Goal: Task Accomplishment & Management: Complete application form

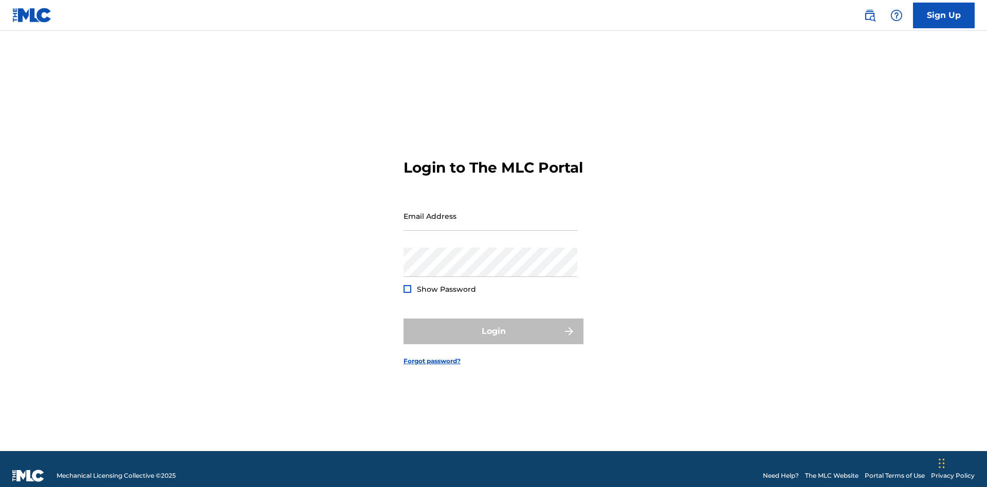
scroll to position [13, 0]
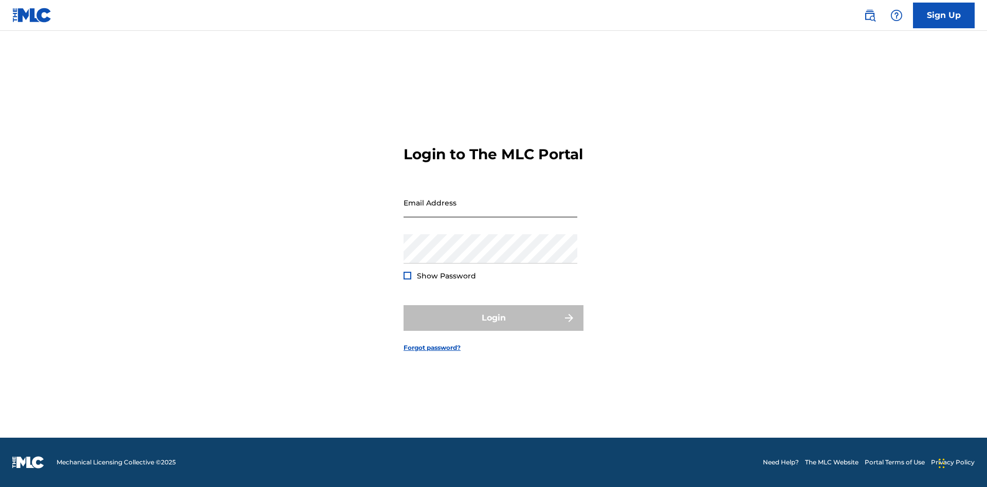
click at [491, 211] on input "Email Address" at bounding box center [491, 202] width 174 height 29
type input "[PERSON_NAME][EMAIL_ADDRESS][PERSON_NAME][DOMAIN_NAME]"
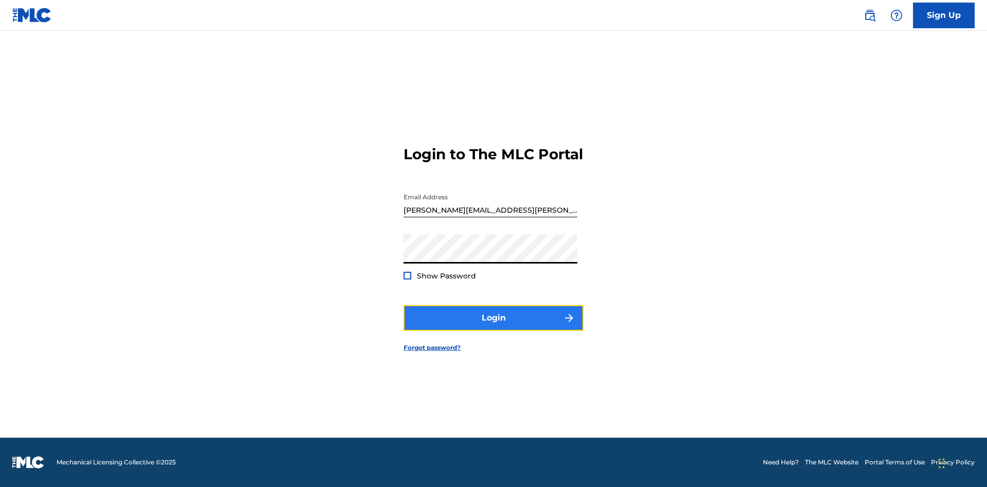
click at [494, 327] on button "Login" at bounding box center [494, 318] width 180 height 26
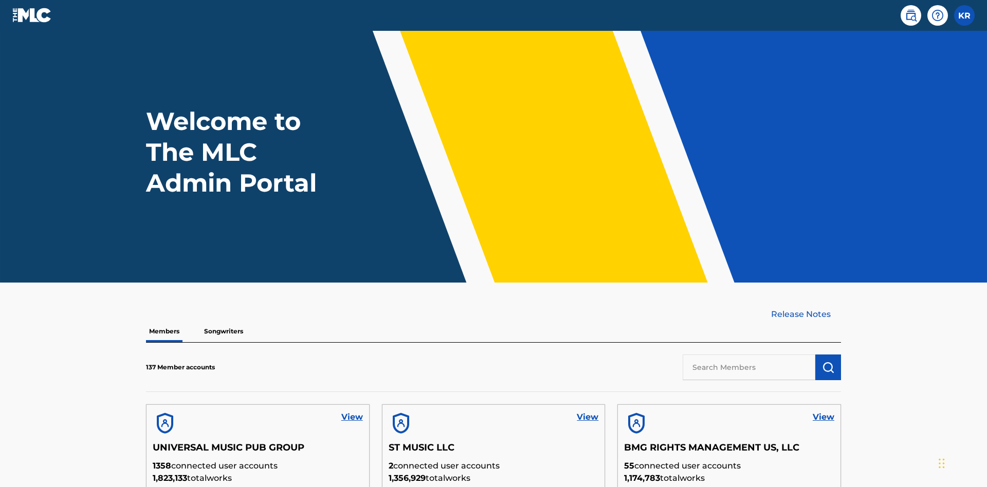
click at [749, 355] on input "text" at bounding box center [749, 368] width 133 height 26
click at [828, 361] on img "submit" at bounding box center [828, 367] width 12 height 12
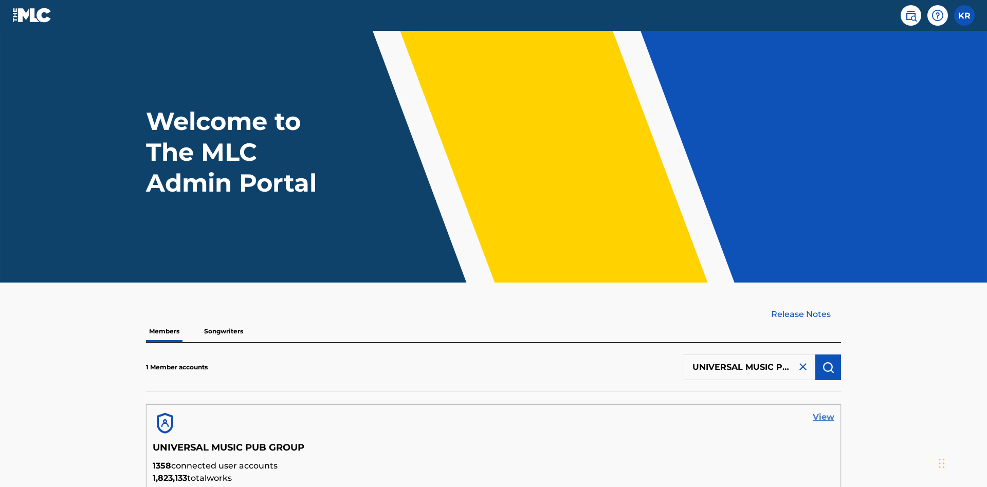
click at [824, 411] on link "View" at bounding box center [824, 417] width 22 height 12
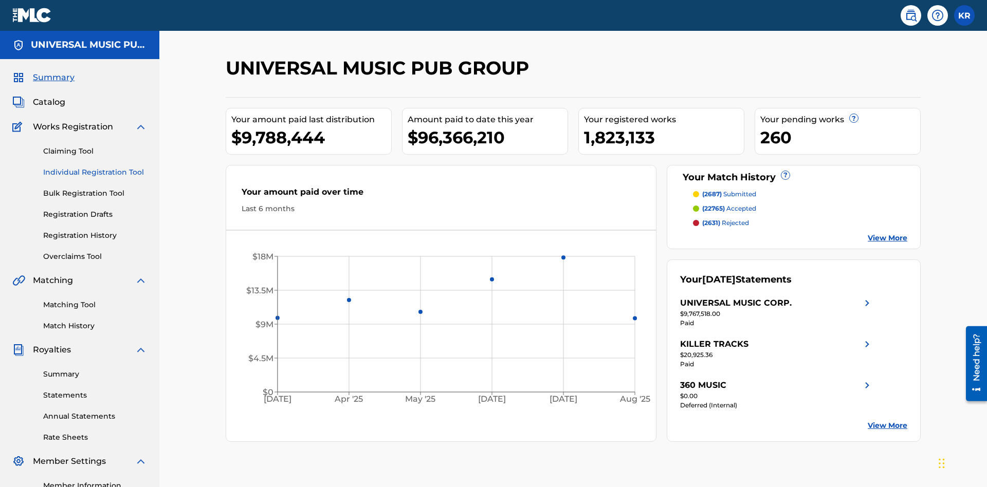
click at [95, 167] on link "Individual Registration Tool" at bounding box center [95, 172] width 104 height 11
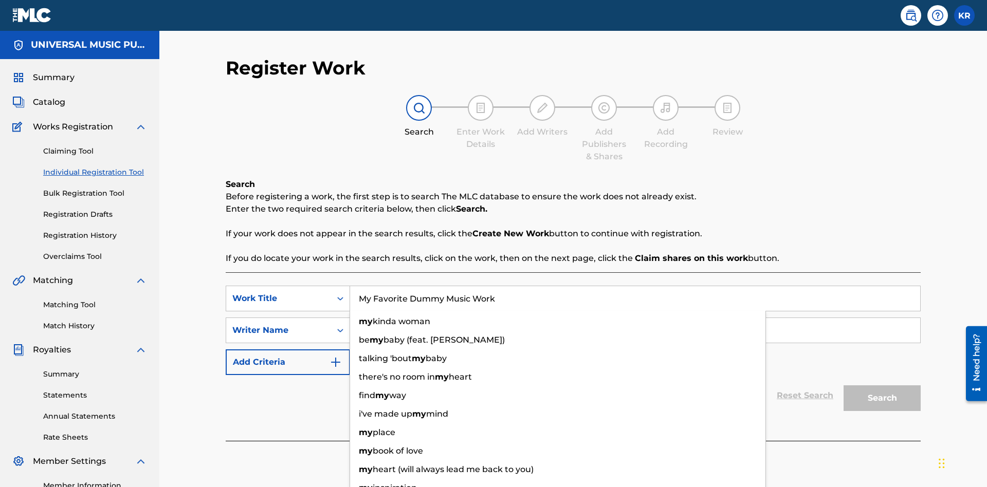
click at [635, 318] on input "Search Form" at bounding box center [635, 330] width 570 height 25
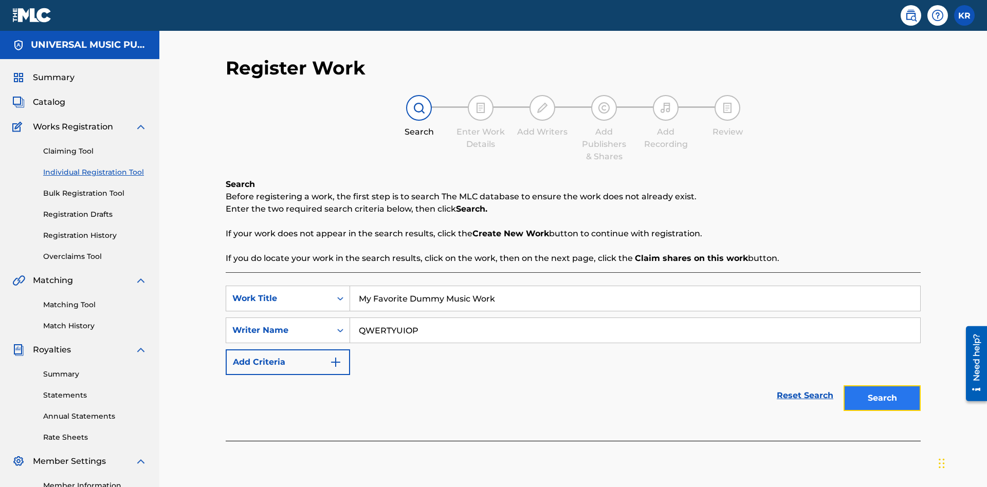
click at [882, 386] on button "Search" at bounding box center [882, 399] width 77 height 26
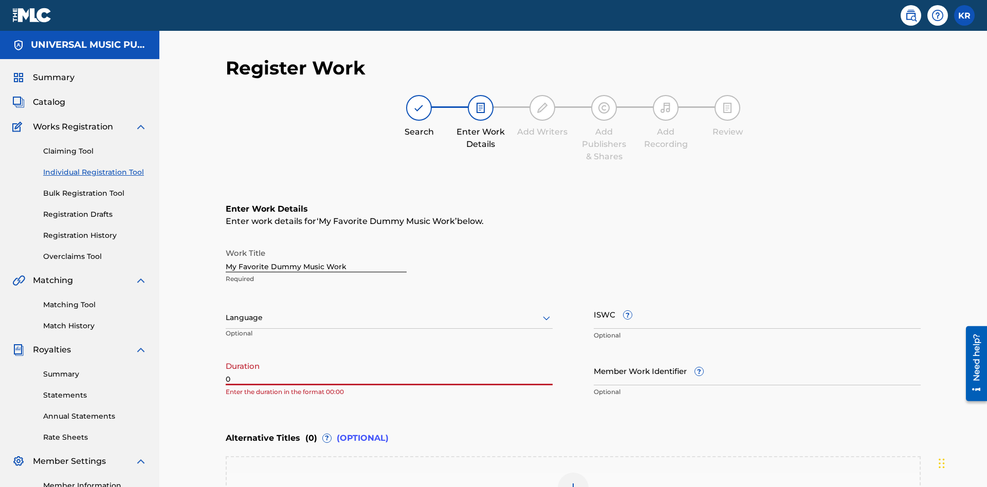
click at [389, 356] on input "0" at bounding box center [389, 370] width 327 height 29
type input "00:00"
click at [547, 312] on icon at bounding box center [546, 318] width 12 height 12
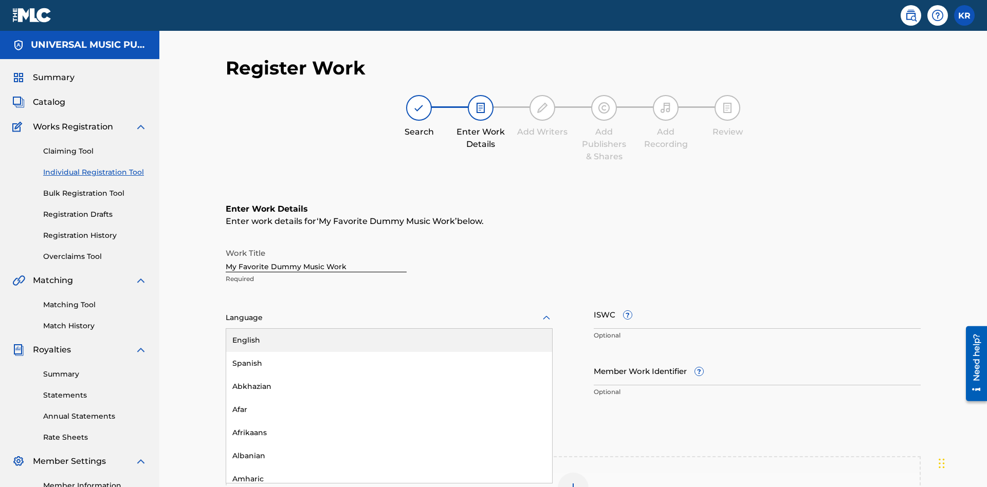
click at [389, 352] on div "Spanish" at bounding box center [389, 363] width 326 height 23
click at [757, 356] on input "Member Work Identifier ?" at bounding box center [757, 370] width 327 height 29
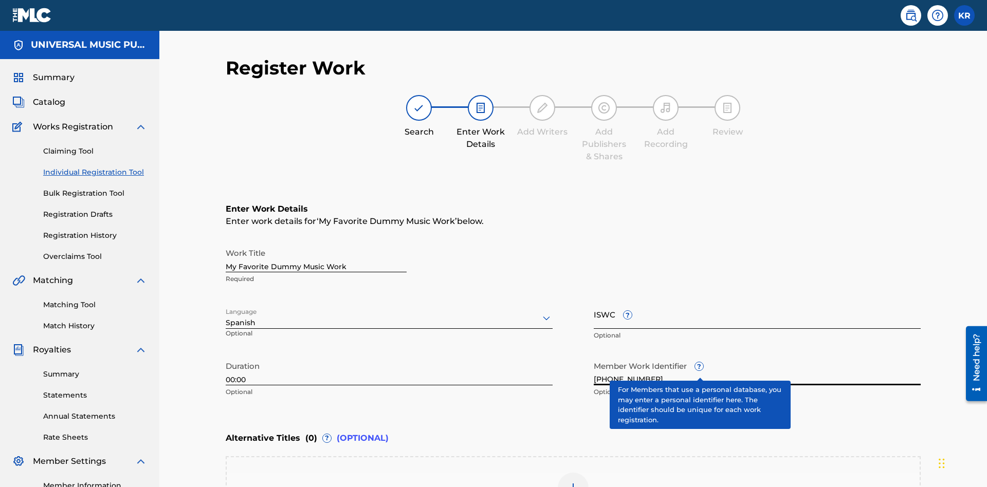
type input "[PHONE_NUMBER]"
click at [757, 300] on input "ISWC ?" at bounding box center [757, 314] width 327 height 29
type input "T-123.456.789-4"
click at [573, 482] on img at bounding box center [573, 488] width 12 height 12
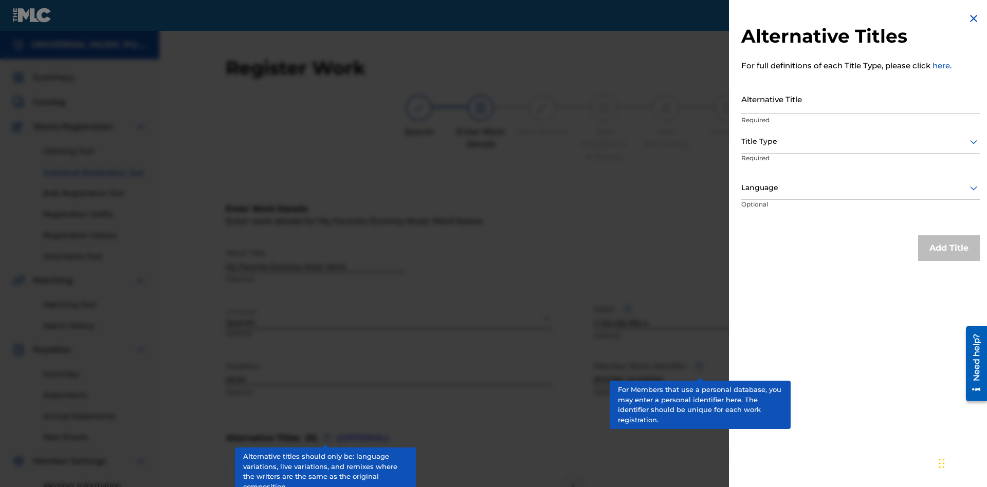
click at [861, 99] on input "Alternative Title" at bounding box center [860, 98] width 239 height 29
type input "Alt Title"
click at [861, 141] on div at bounding box center [860, 141] width 239 height 13
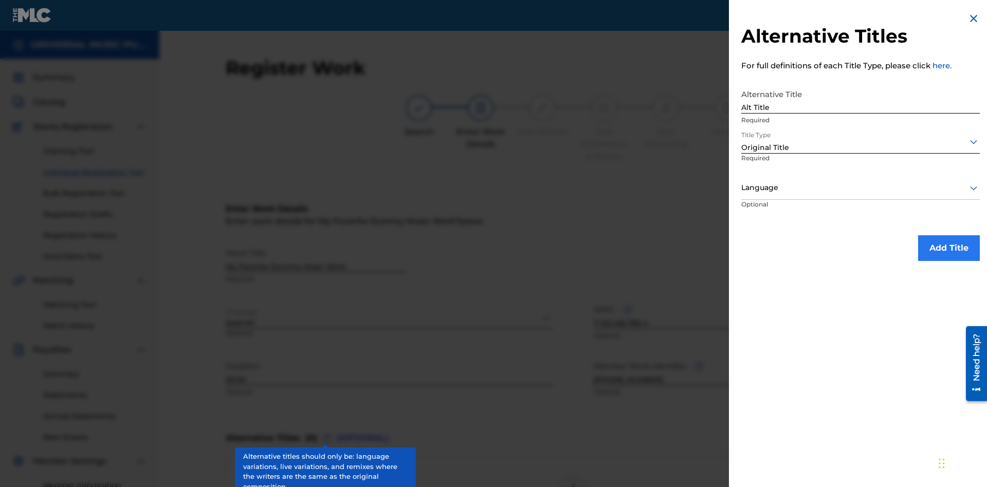
click at [861, 188] on div at bounding box center [860, 188] width 239 height 13
click at [949, 248] on button "Add Title" at bounding box center [949, 249] width 62 height 26
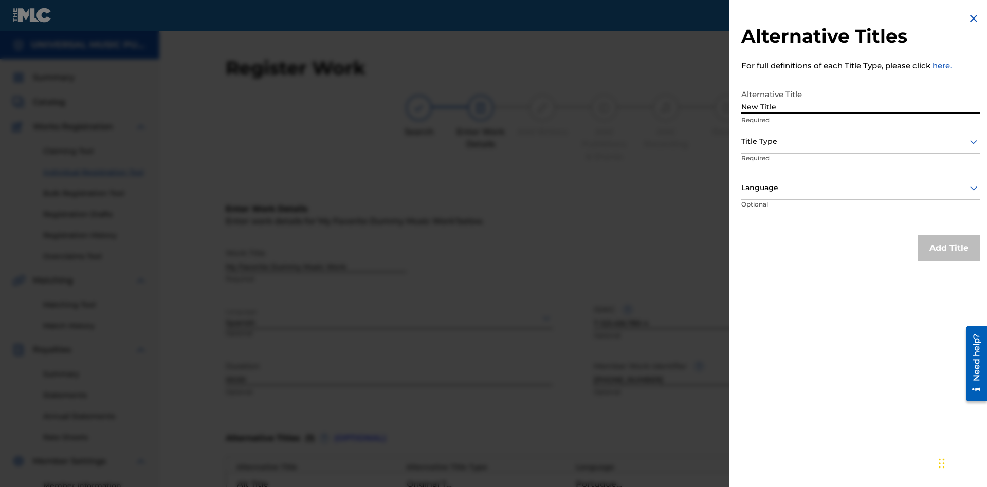
click at [861, 141] on div at bounding box center [860, 141] width 239 height 13
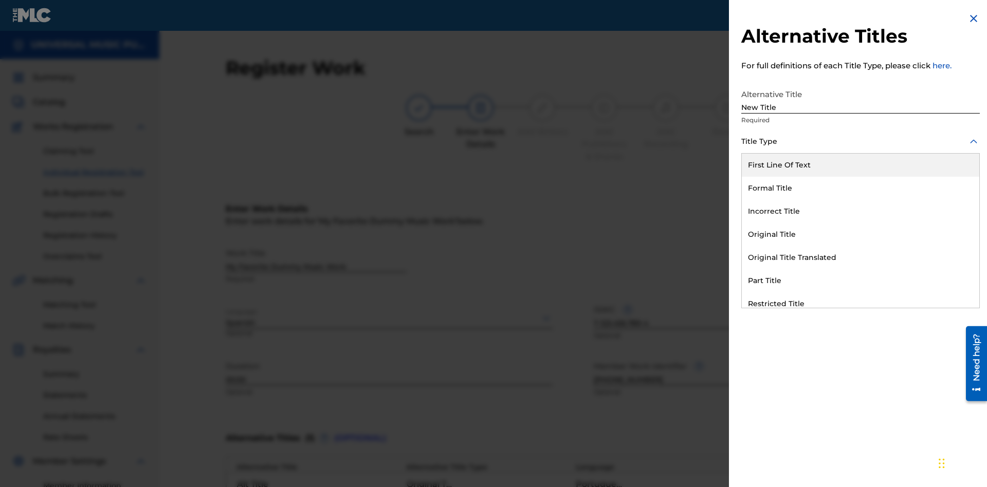
click at [861, 211] on div "Incorrect Title" at bounding box center [861, 211] width 238 height 23
click at [861, 188] on div at bounding box center [860, 188] width 239 height 13
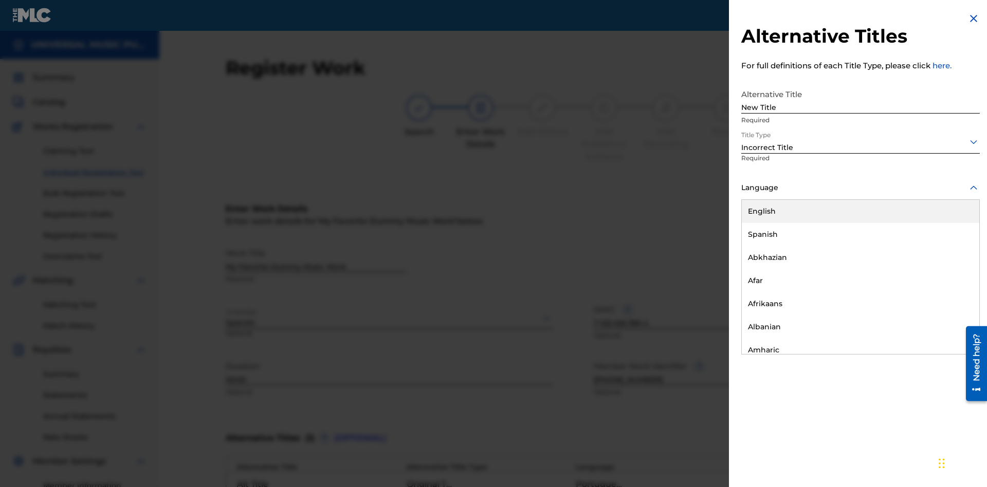
click at [861, 211] on div "English" at bounding box center [861, 211] width 238 height 23
click at [949, 248] on button "Add Title" at bounding box center [949, 249] width 62 height 26
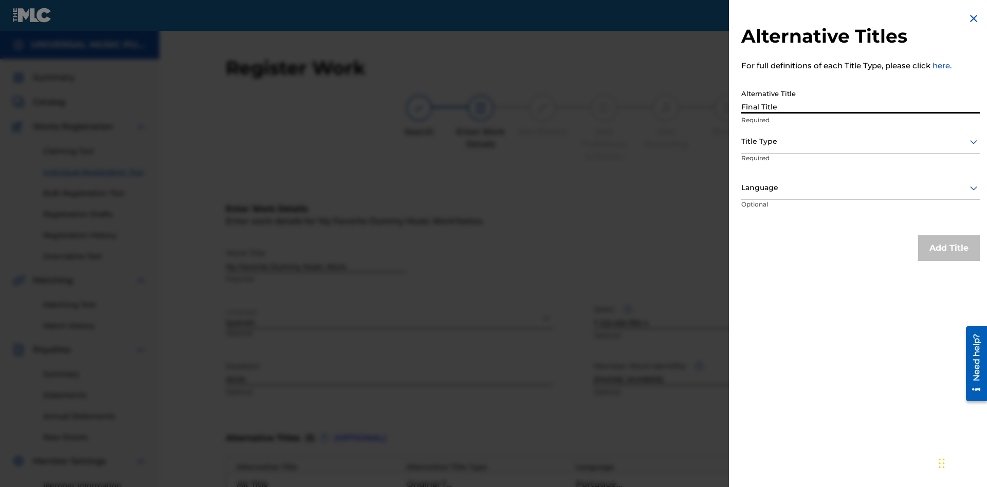
type input "Final Title"
click at [861, 141] on div at bounding box center [860, 141] width 239 height 13
click at [861, 188] on div at bounding box center [860, 188] width 239 height 13
click at [949, 248] on button "Add Title" at bounding box center [949, 249] width 62 height 26
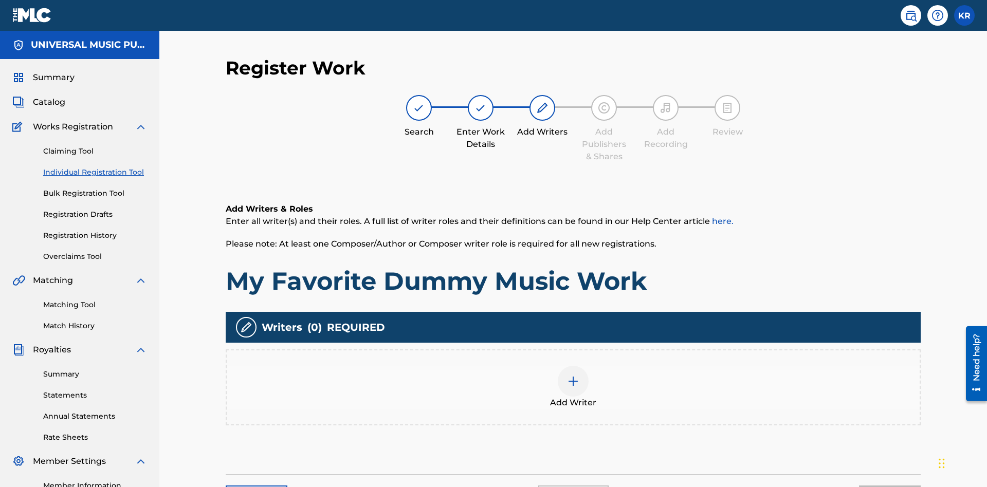
click at [573, 375] on img at bounding box center [573, 381] width 12 height 12
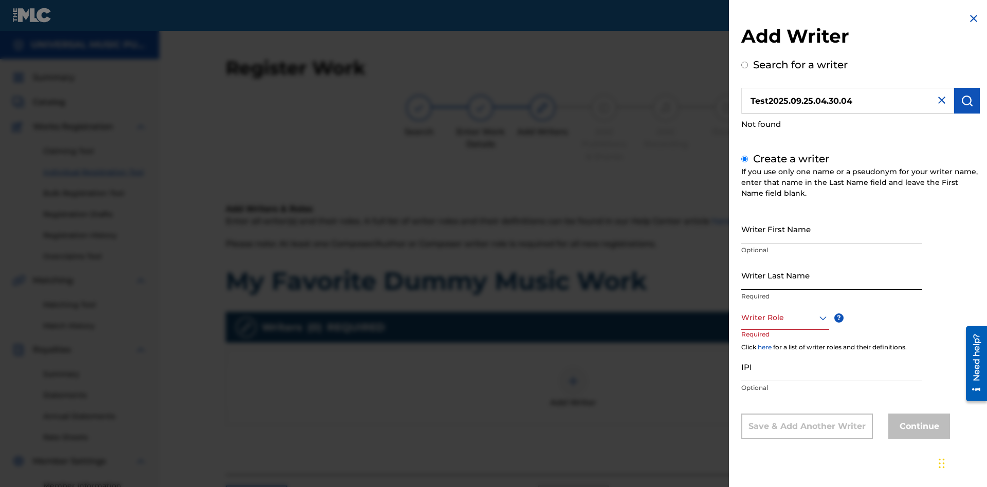
click at [832, 229] on input "Writer First Name" at bounding box center [831, 228] width 181 height 29
click at [832, 275] on input "Writer Last Name" at bounding box center [831, 275] width 181 height 29
click at [785, 318] on div at bounding box center [785, 318] width 88 height 13
click at [832, 368] on input "IPI" at bounding box center [831, 366] width 181 height 29
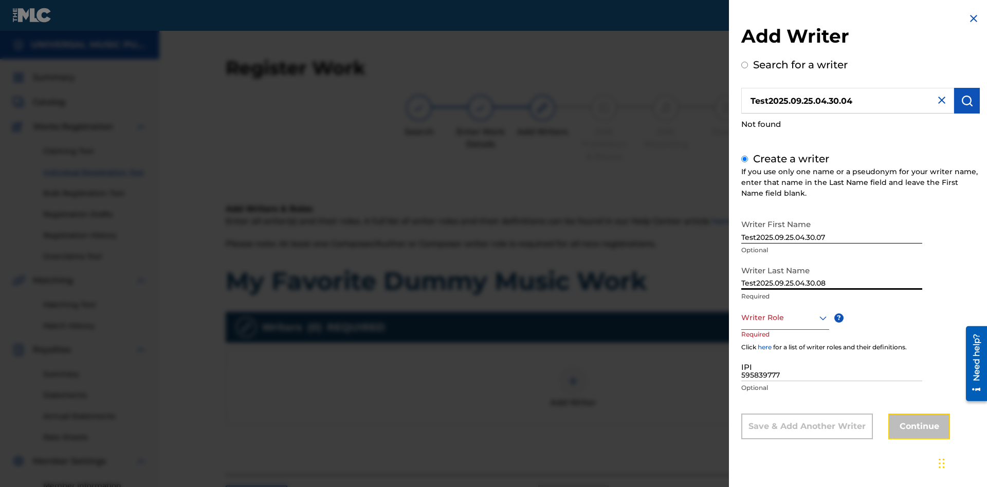
click at [918, 427] on button "Continue" at bounding box center [920, 427] width 62 height 26
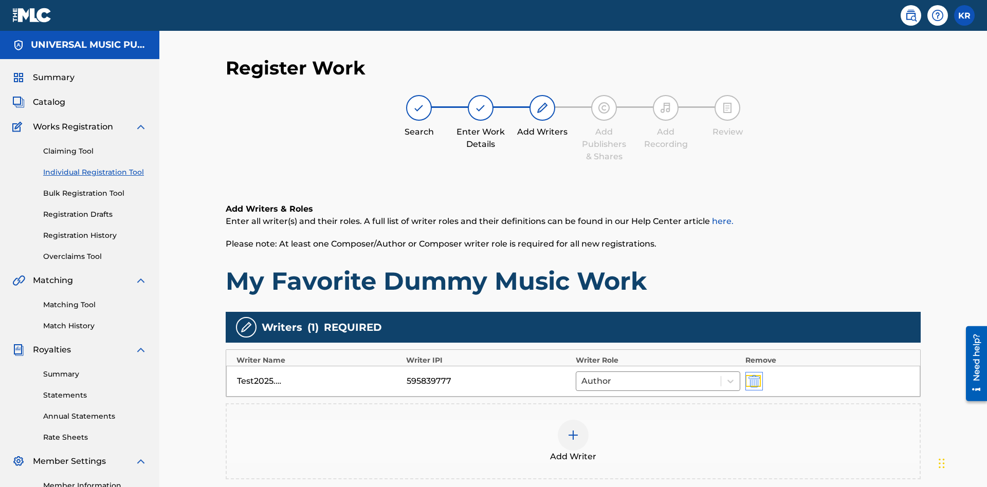
click at [753, 375] on img "submit" at bounding box center [754, 381] width 11 height 12
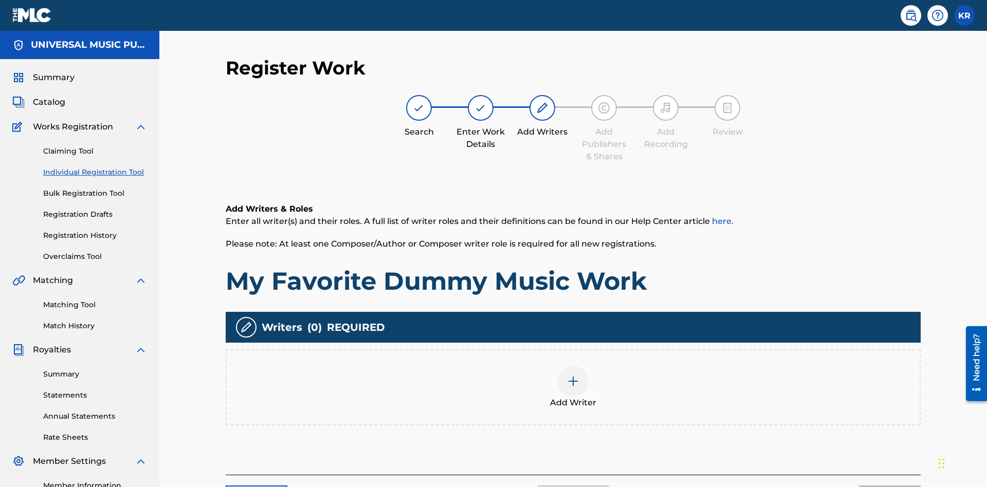
click at [573, 375] on img at bounding box center [573, 381] width 12 height 12
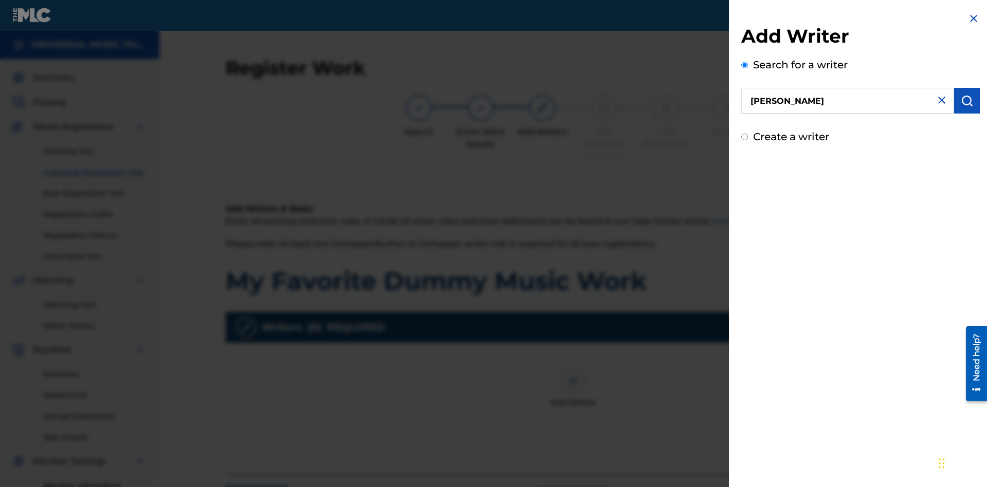
type input "[PERSON_NAME]"
click at [967, 101] on img "submit" at bounding box center [967, 101] width 12 height 12
click at [745, 140] on input "Create a writer" at bounding box center [744, 137] width 7 height 7
radio input "false"
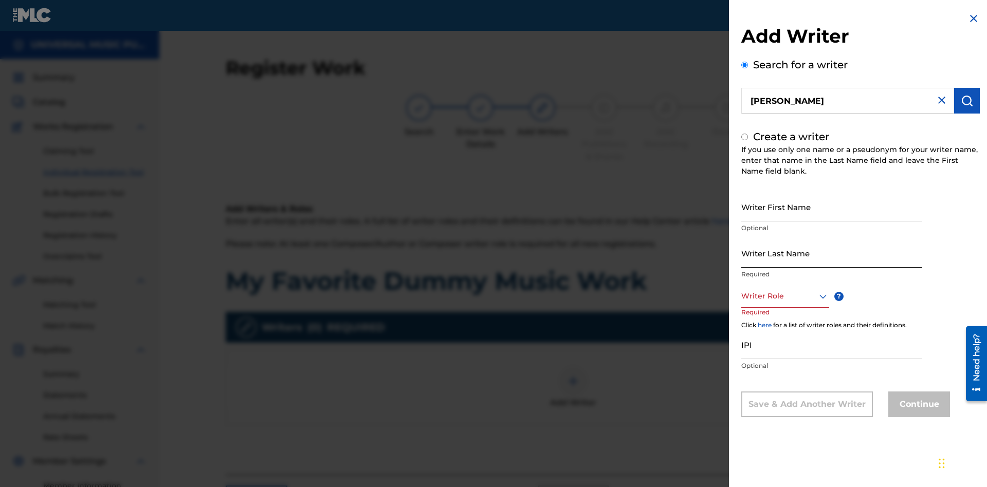
click at [832, 207] on input "Writer First Name" at bounding box center [831, 206] width 181 height 29
type input "MAXWELL"
click at [832, 253] on input "Writer Last Name" at bounding box center [831, 253] width 181 height 29
radio input "false"
radio input "true"
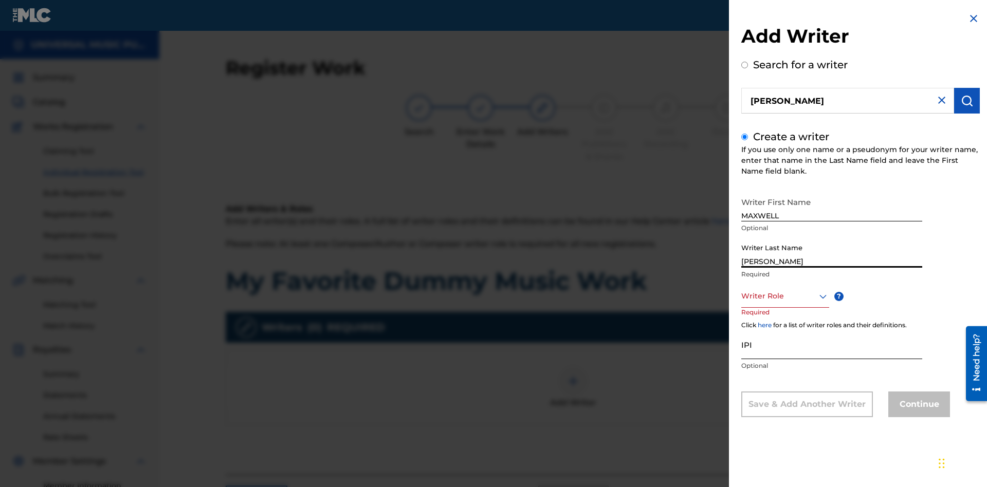
type input "[PERSON_NAME]"
click at [832, 345] on input "IPI" at bounding box center [831, 344] width 181 height 29
click at [785, 296] on div at bounding box center [785, 296] width 88 height 13
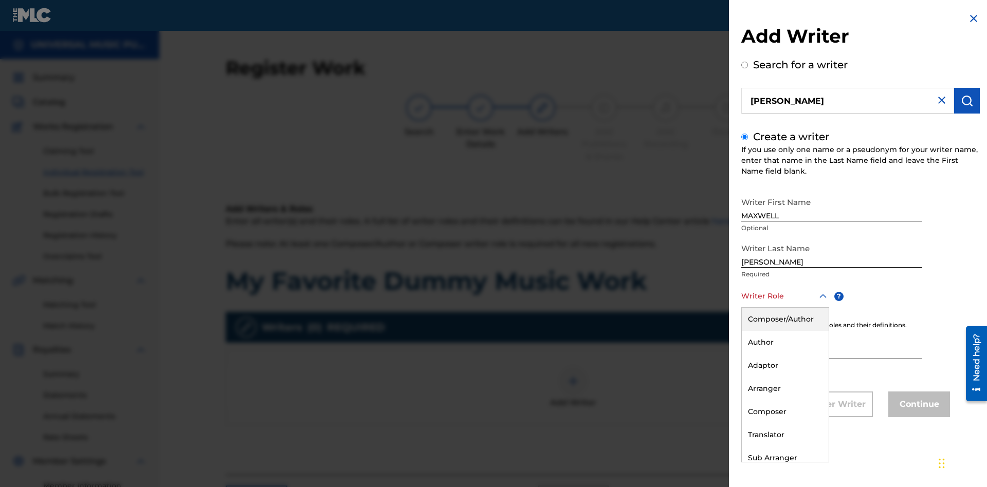
click at [785, 412] on div "Composer" at bounding box center [785, 412] width 87 height 23
click at [918, 406] on button "Continue" at bounding box center [920, 405] width 62 height 26
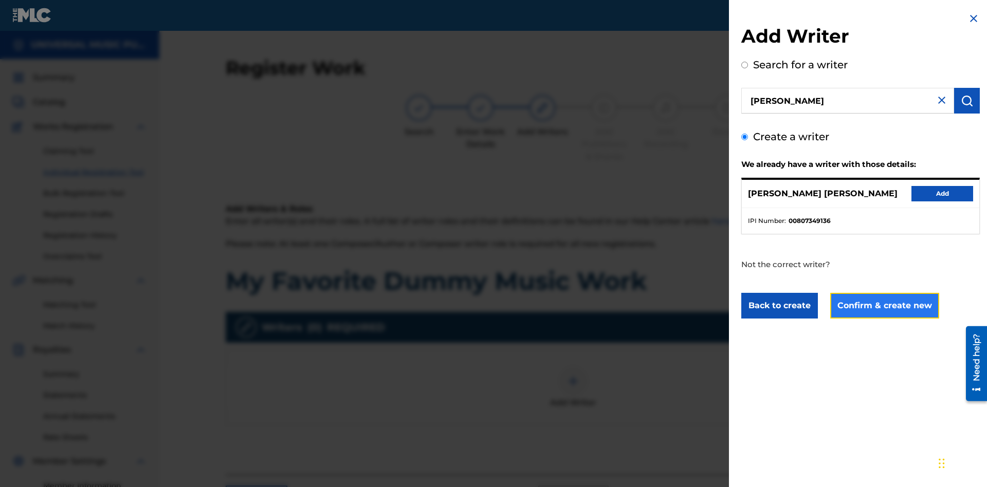
click at [884, 306] on button "Confirm & create new" at bounding box center [884, 306] width 109 height 26
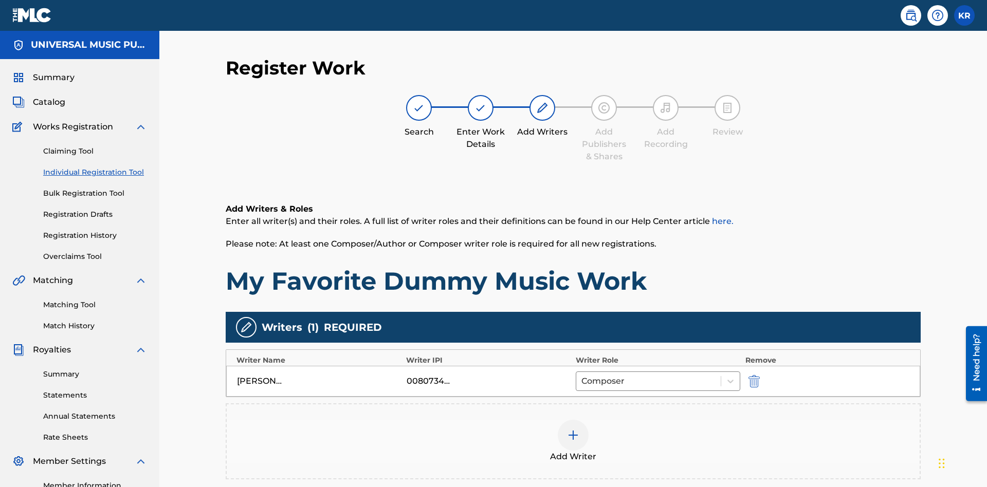
click at [573, 420] on div at bounding box center [573, 435] width 31 height 31
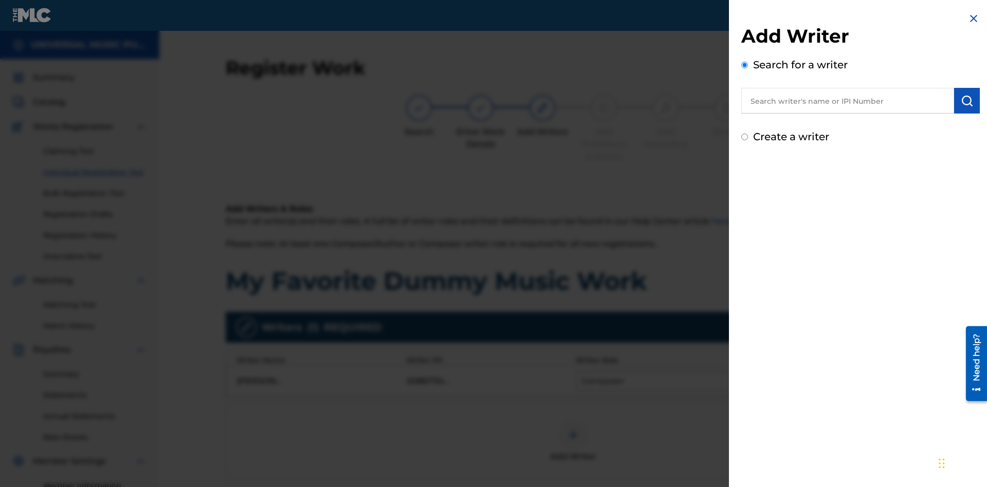
click at [848, 101] on input "text" at bounding box center [847, 101] width 213 height 26
type input "[PERSON_NAME]"
click at [967, 101] on img "submit" at bounding box center [967, 101] width 12 height 12
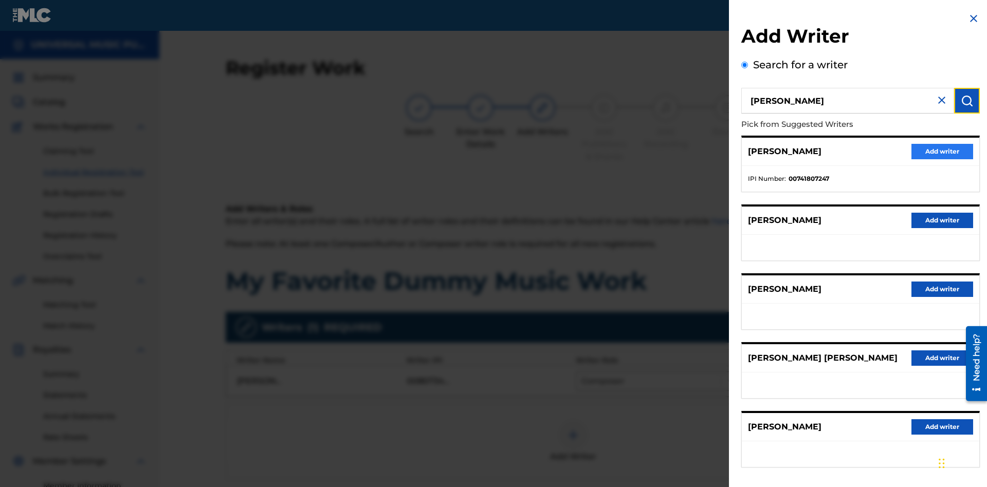
click at [943, 151] on button "Add writer" at bounding box center [943, 151] width 62 height 15
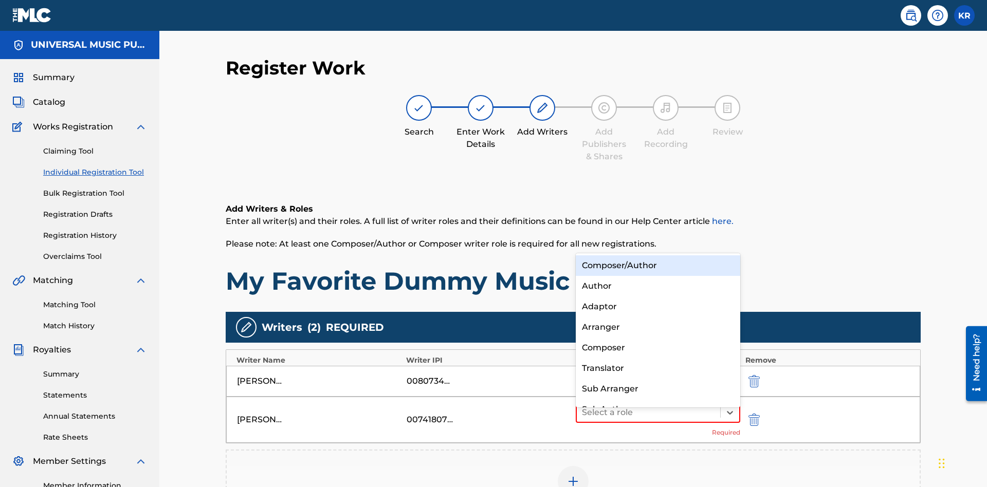
click at [658, 368] on div "Translator" at bounding box center [658, 368] width 165 height 21
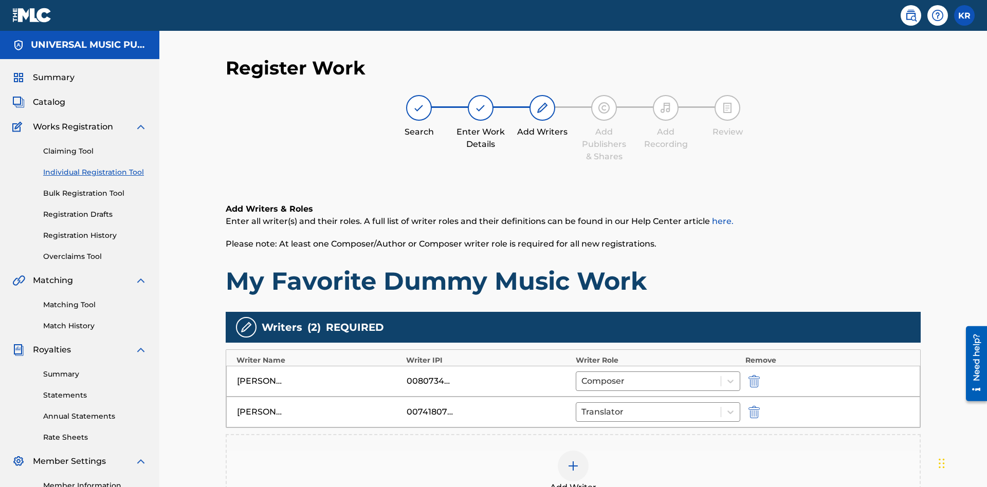
click at [573, 451] on div at bounding box center [573, 466] width 31 height 31
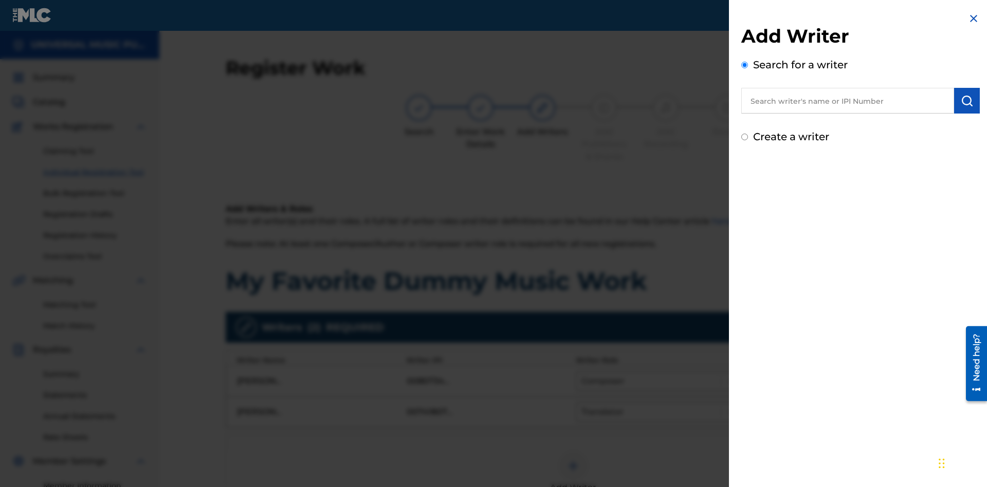
click at [848, 101] on input "text" at bounding box center [847, 101] width 213 height 26
type input "Test2025.09.25.04.31.24"
click at [967, 101] on img "submit" at bounding box center [967, 101] width 12 height 12
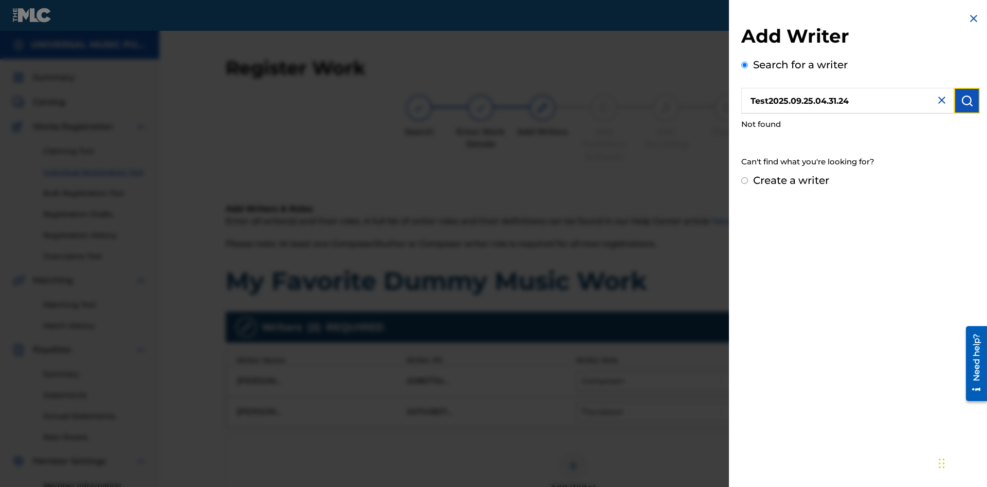
click at [745, 181] on input "Create a writer" at bounding box center [744, 180] width 7 height 7
radio input "false"
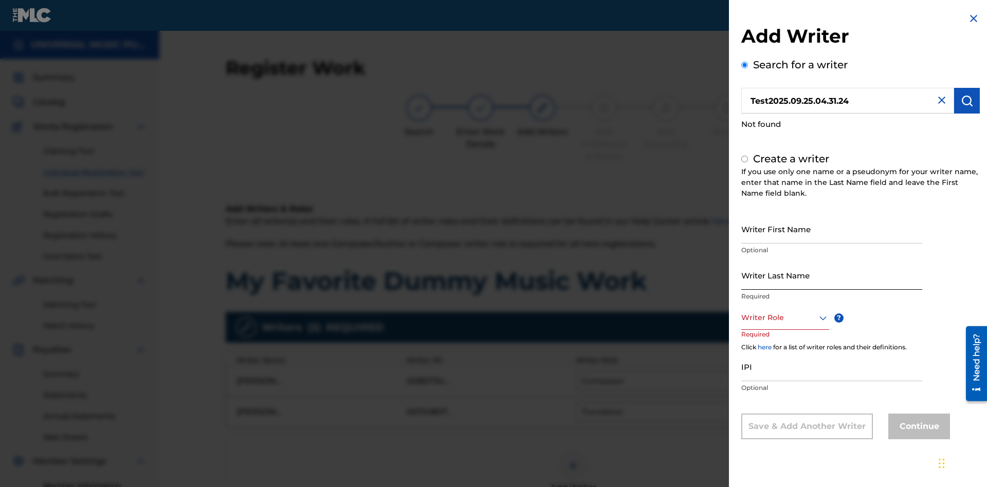
click at [832, 229] on input "Writer First Name" at bounding box center [831, 228] width 181 height 29
type input "Test2025.09.25.04.31.26"
click at [832, 275] on input "Writer Last Name" at bounding box center [831, 275] width 181 height 29
radio input "false"
radio input "true"
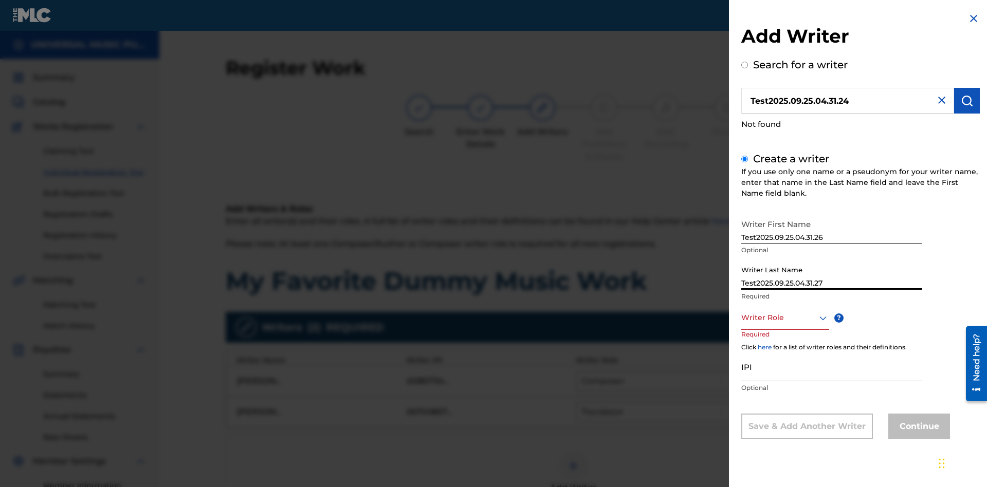
type input "Test2025.09.25.04.31.27"
click at [785, 318] on div at bounding box center [785, 318] width 88 height 13
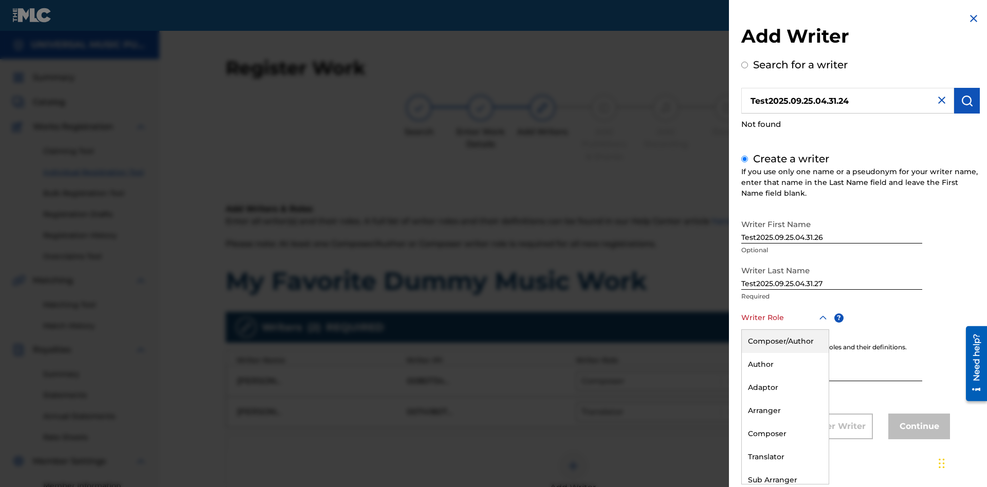
click at [785, 457] on div "Translator" at bounding box center [785, 457] width 87 height 23
click at [832, 368] on input "IPI" at bounding box center [831, 366] width 181 height 29
type input "595839777"
click at [918, 427] on button "Continue" at bounding box center [920, 427] width 62 height 26
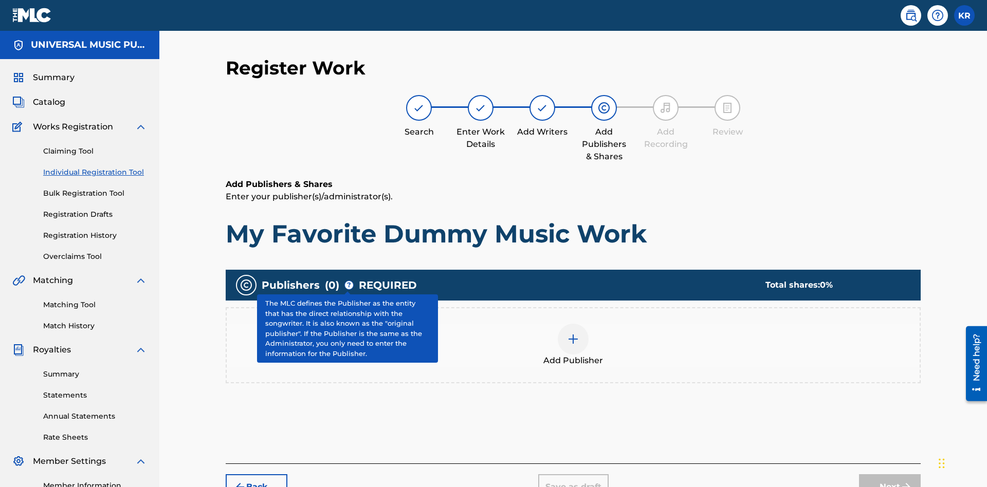
click at [573, 333] on img at bounding box center [573, 339] width 12 height 12
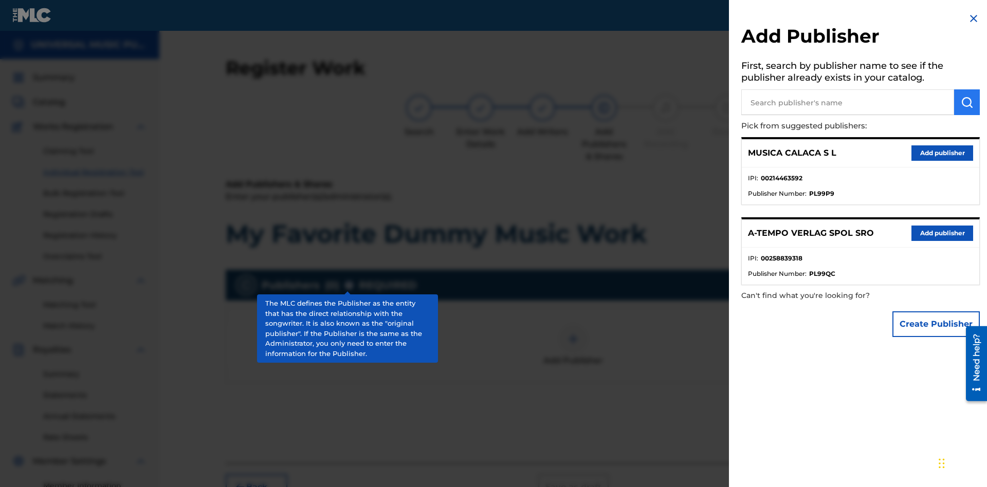
click at [848, 102] on input "text" at bounding box center [847, 102] width 213 height 26
type input "Test2025.09.25.04.31.56"
click at [967, 102] on img "submit" at bounding box center [967, 102] width 12 height 12
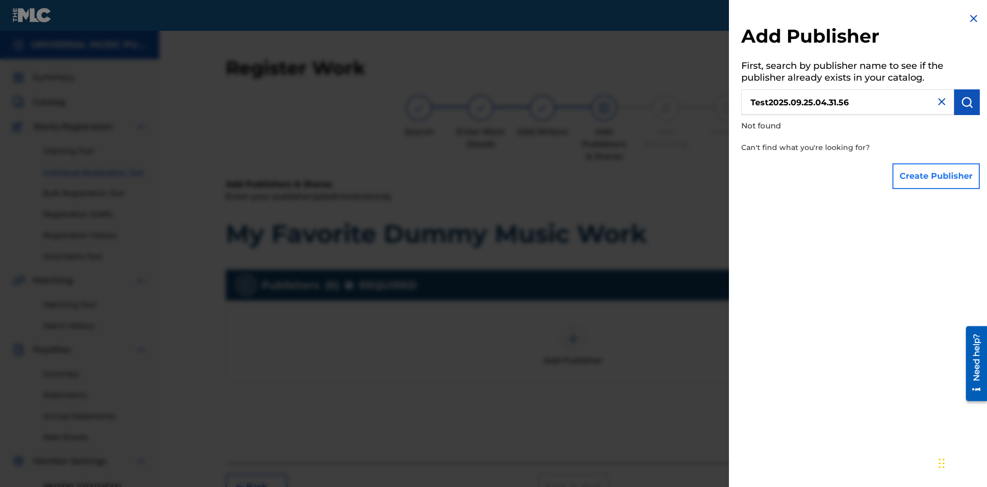
click at [937, 176] on button "Create Publisher" at bounding box center [936, 177] width 87 height 26
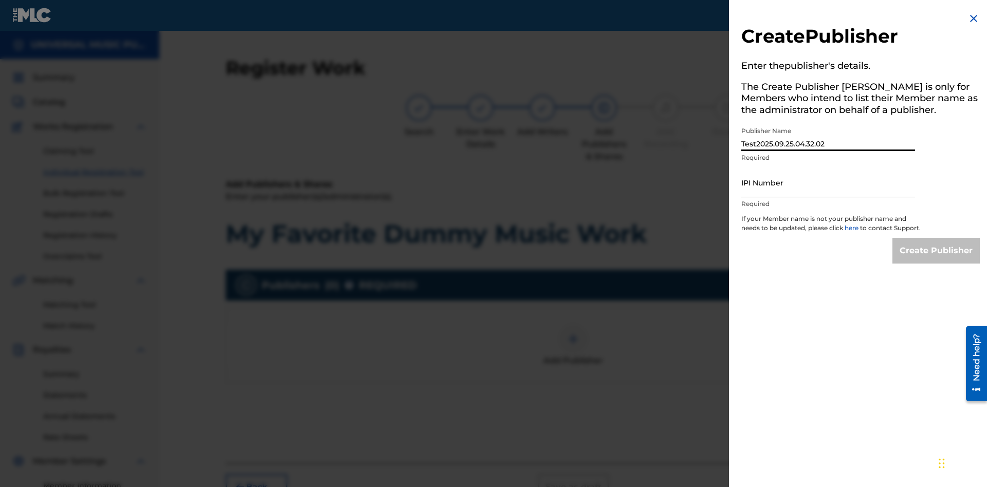
click at [828, 183] on input "IPI Number" at bounding box center [828, 182] width 174 height 29
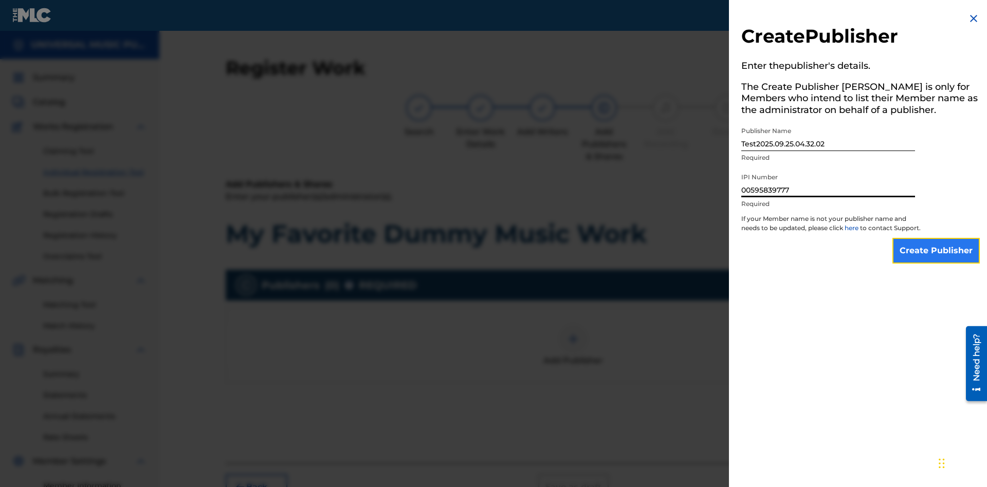
click at [937, 260] on input "Create Publisher" at bounding box center [936, 251] width 87 height 26
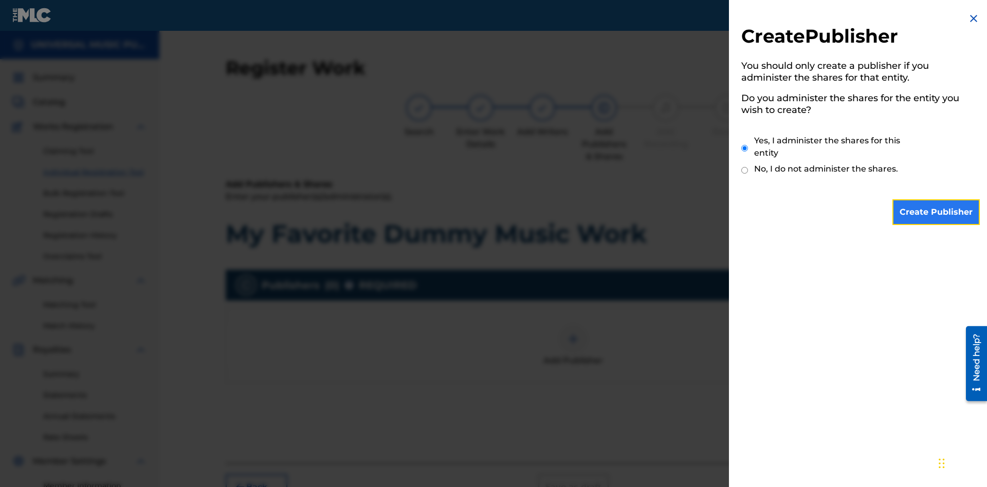
click at [937, 212] on input "Create Publisher" at bounding box center [936, 213] width 87 height 26
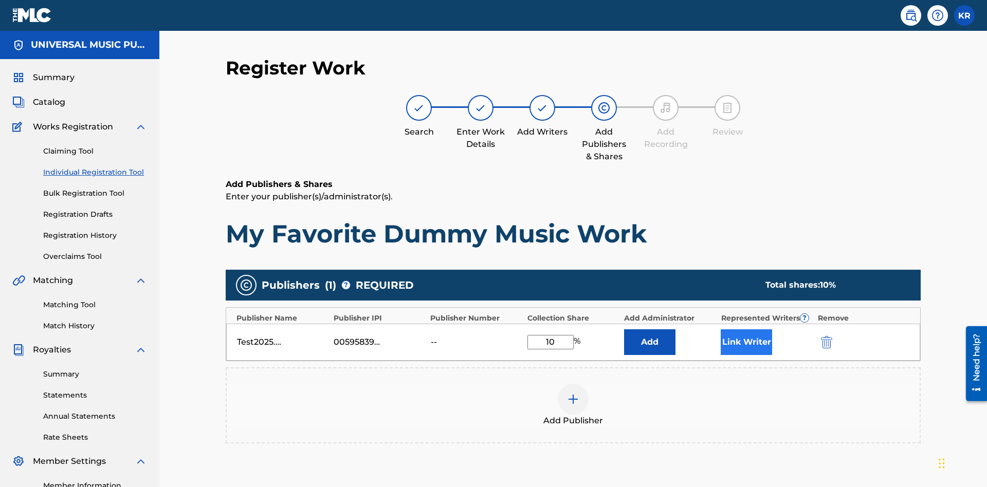
type input "10"
click at [747, 330] on button "Link Writer" at bounding box center [746, 343] width 51 height 26
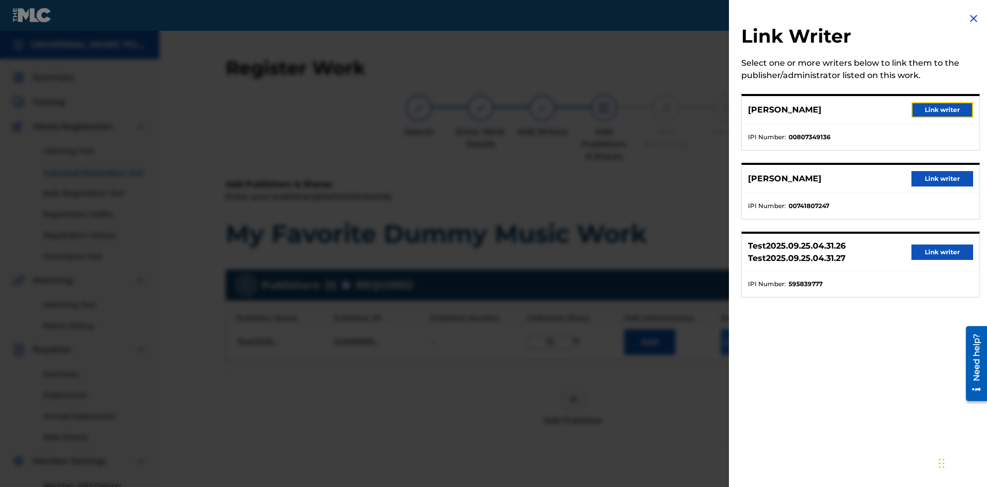
click at [943, 110] on button "Link writer" at bounding box center [943, 109] width 62 height 15
click at [747, 330] on button "Link Writer" at bounding box center [746, 343] width 51 height 26
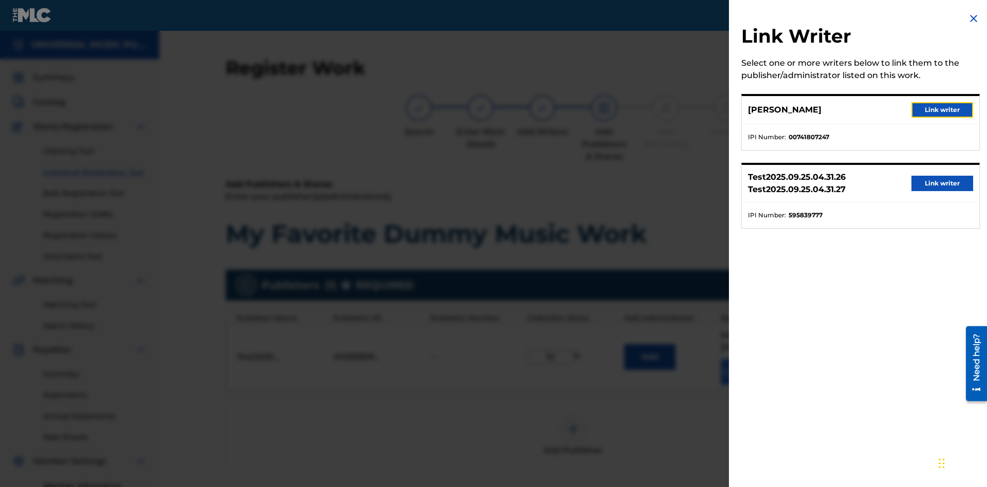
click at [943, 110] on button "Link writer" at bounding box center [943, 109] width 62 height 15
click at [747, 359] on button "Link Writer" at bounding box center [746, 372] width 51 height 26
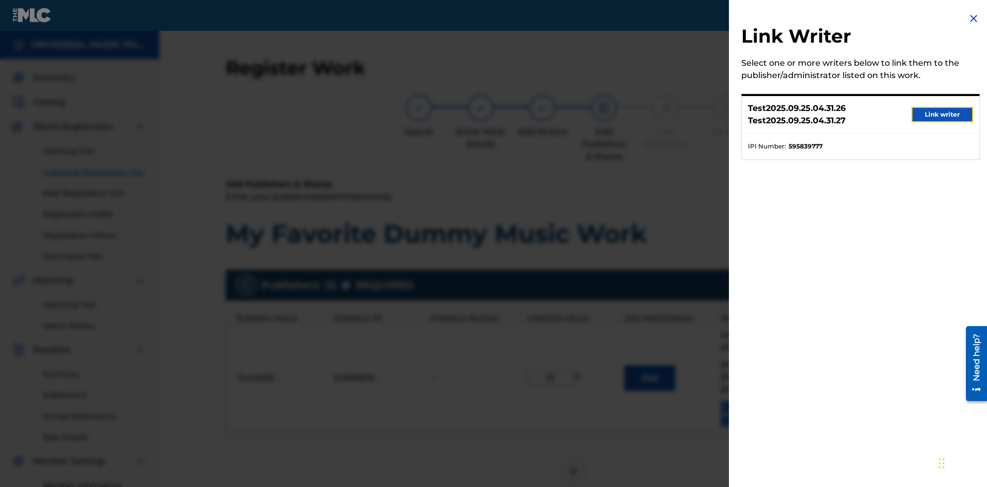
click at [943, 115] on button "Link writer" at bounding box center [943, 114] width 62 height 15
click at [747, 402] on button "Link Writer" at bounding box center [746, 415] width 51 height 26
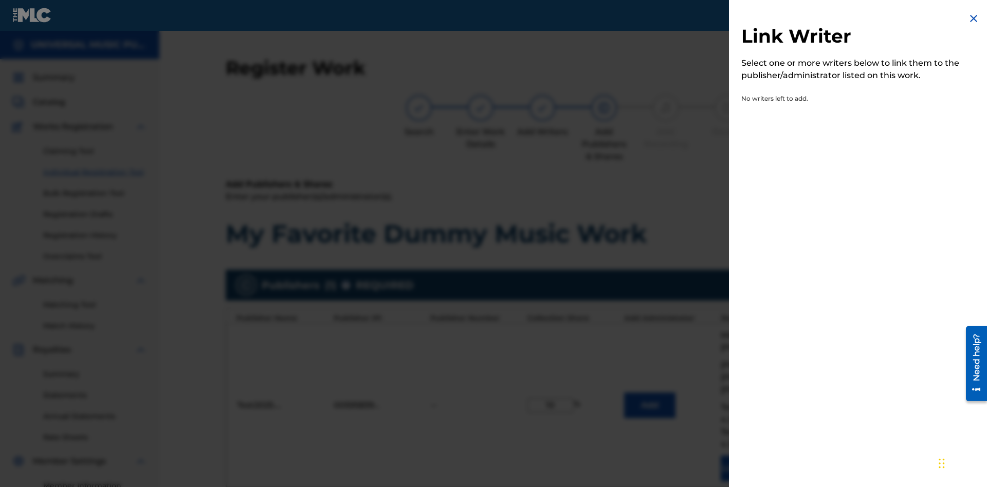
click at [974, 19] on img at bounding box center [974, 18] width 12 height 12
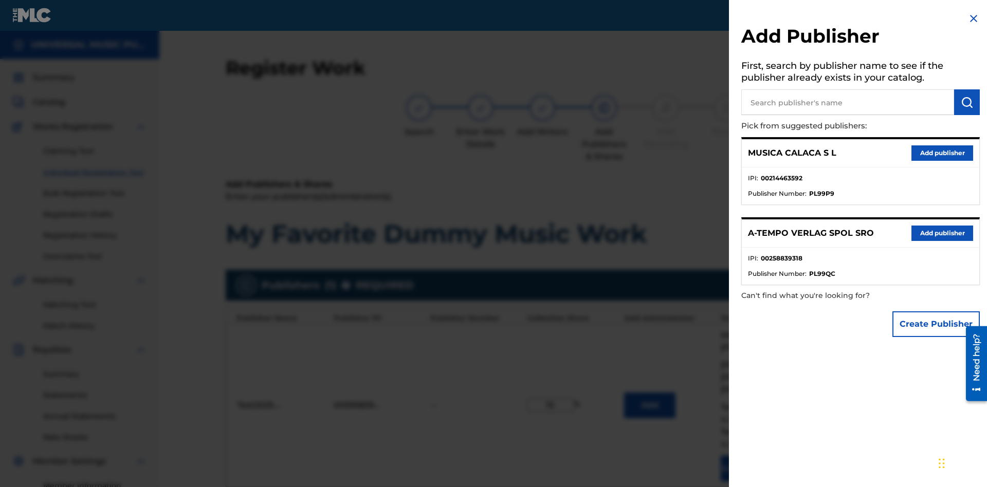
click at [848, 102] on input "text" at bounding box center [847, 102] width 213 height 26
type input "MUSICA CALACA S L"
click at [967, 102] on img "submit" at bounding box center [967, 102] width 12 height 12
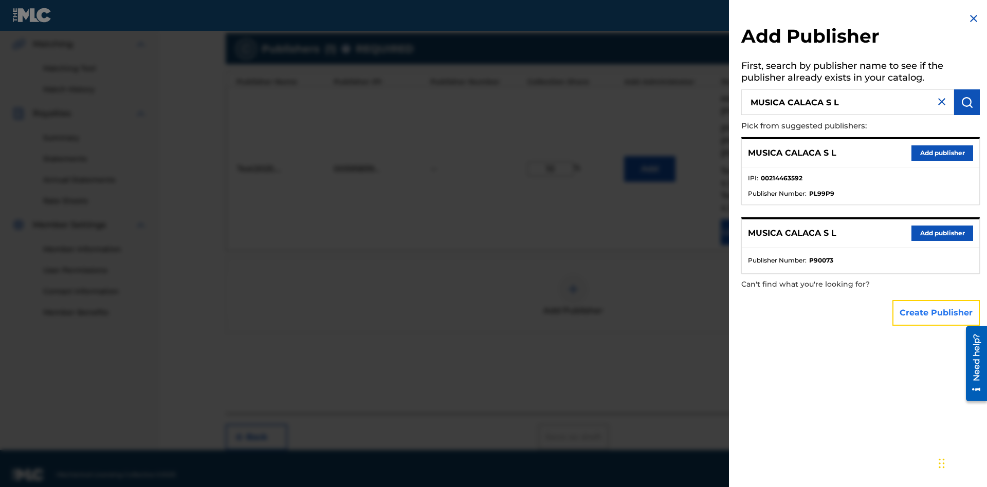
click at [937, 313] on button "Create Publisher" at bounding box center [936, 313] width 87 height 26
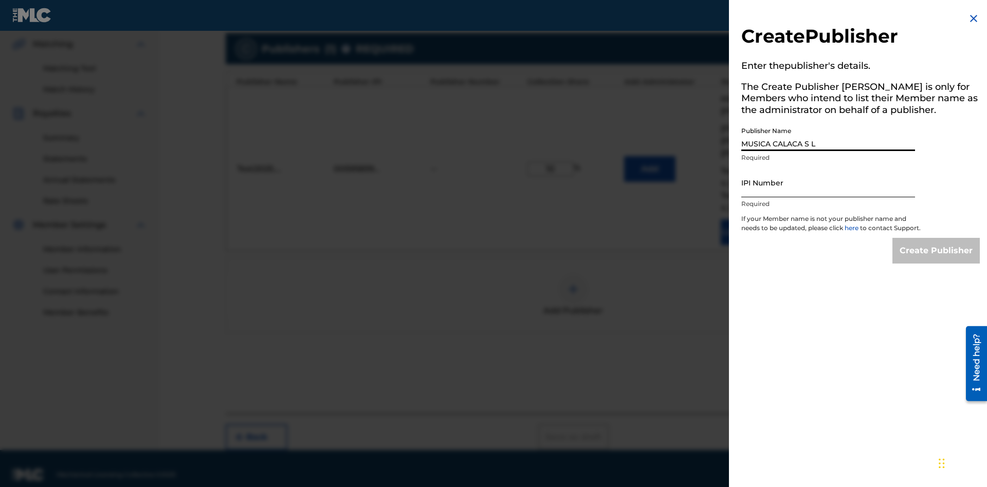
click at [828, 183] on input "IPI Number" at bounding box center [828, 182] width 174 height 29
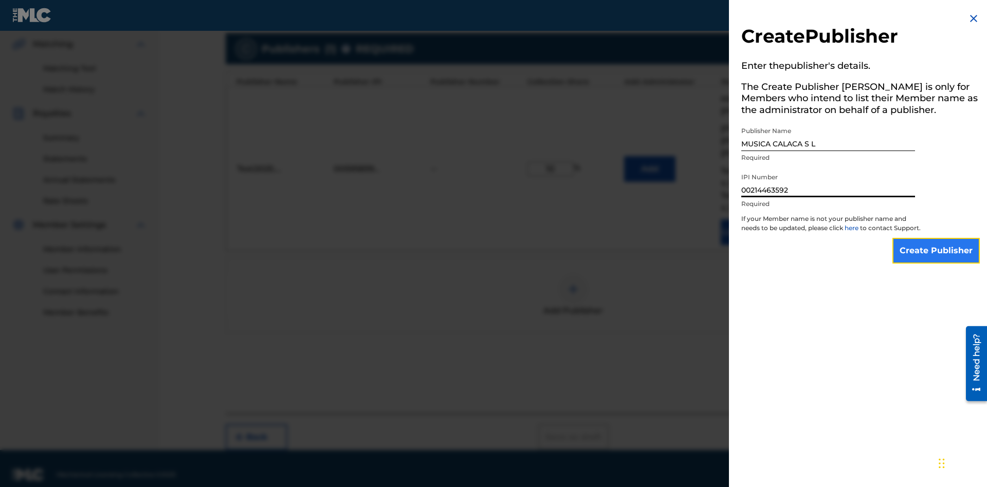
click at [937, 260] on input "Create Publisher" at bounding box center [936, 251] width 87 height 26
click at [937, 238] on input "Create Publisher" at bounding box center [936, 251] width 87 height 26
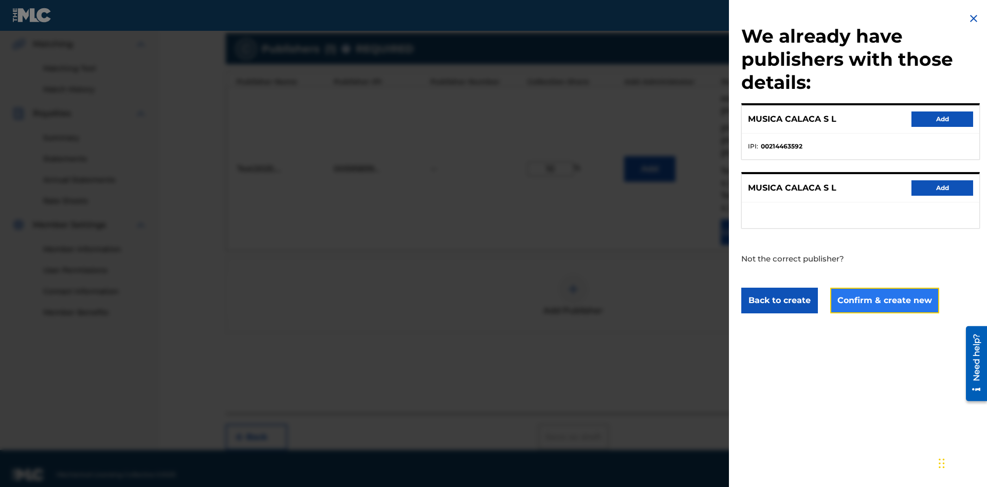
click at [884, 300] on button "Confirm & create new" at bounding box center [884, 301] width 109 height 26
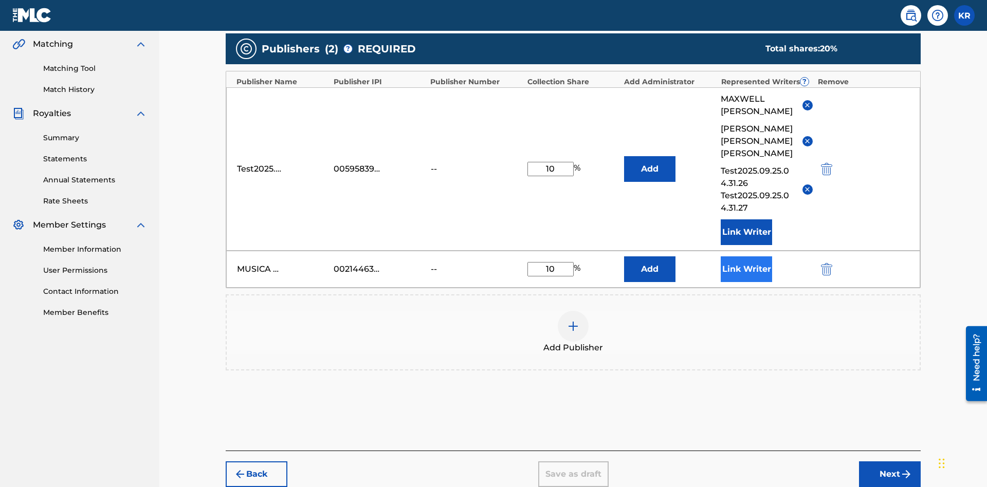
type input "10"
click at [747, 257] on button "Link Writer" at bounding box center [746, 270] width 51 height 26
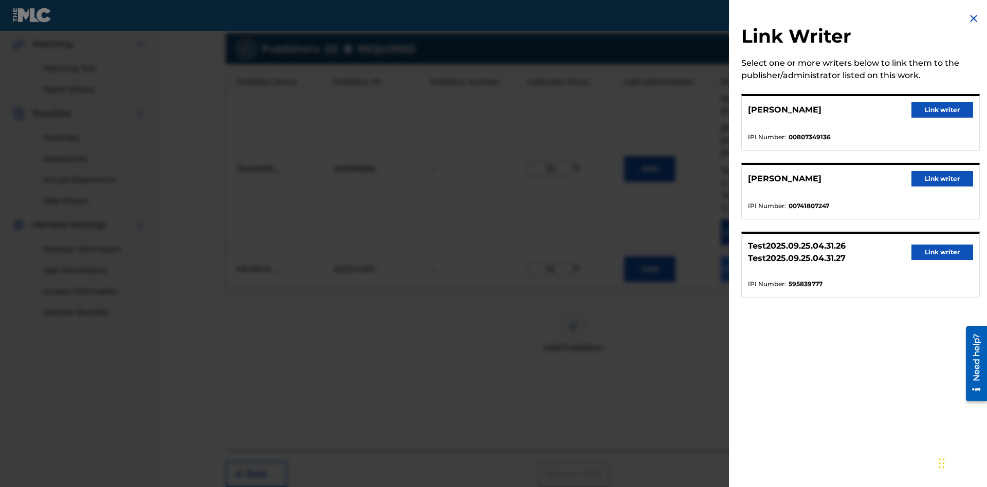
click at [943, 110] on button "Link writer" at bounding box center [943, 109] width 62 height 15
click at [747, 257] on button "Link Writer" at bounding box center [746, 270] width 51 height 26
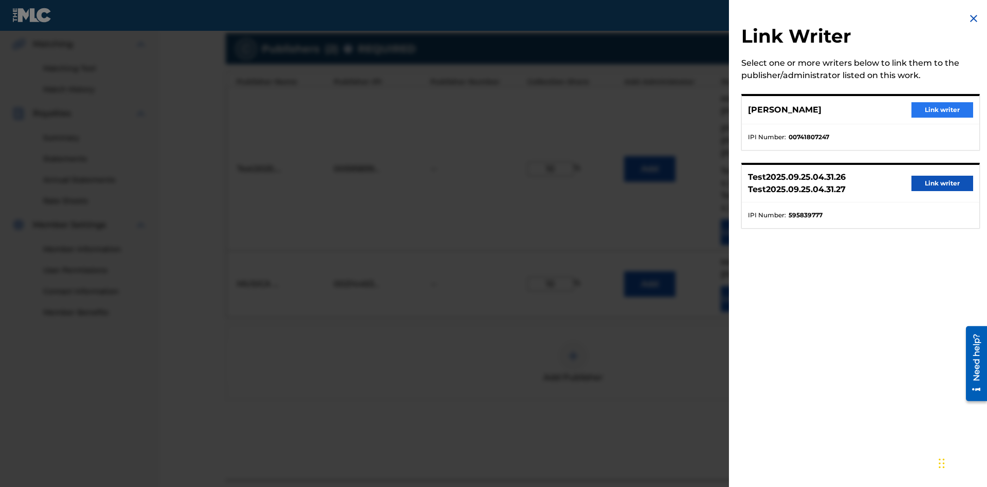
click at [943, 110] on button "Link writer" at bounding box center [943, 109] width 62 height 15
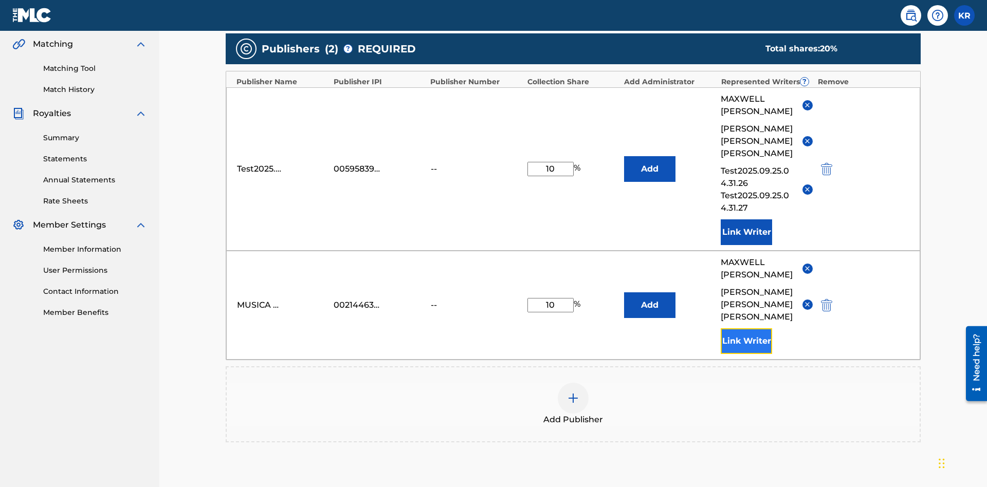
click at [747, 329] on button "Link Writer" at bounding box center [746, 342] width 51 height 26
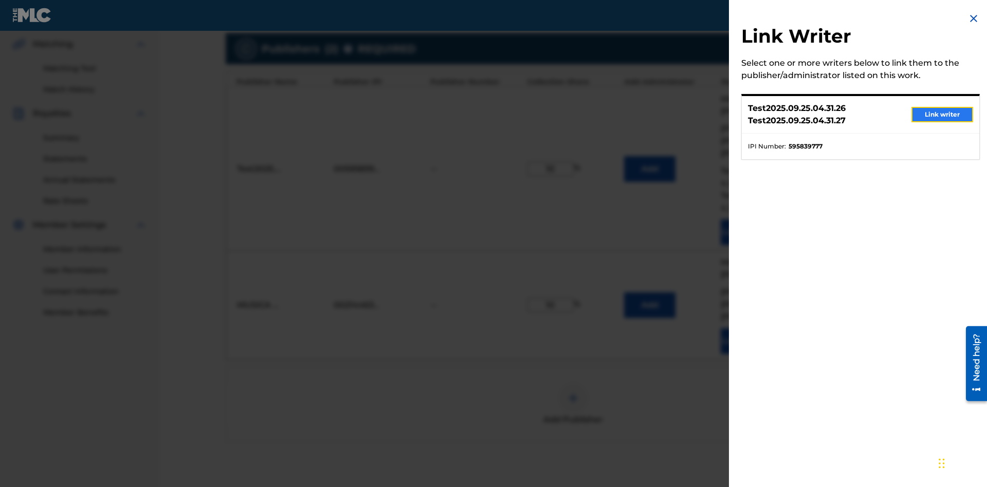
click at [943, 115] on button "Link writer" at bounding box center [943, 114] width 62 height 15
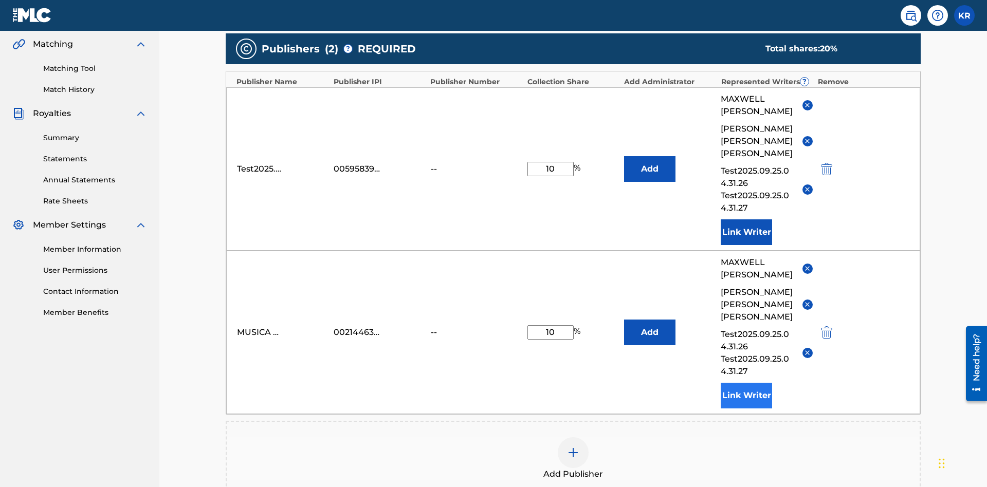
click at [747, 383] on button "Link Writer" at bounding box center [746, 396] width 51 height 26
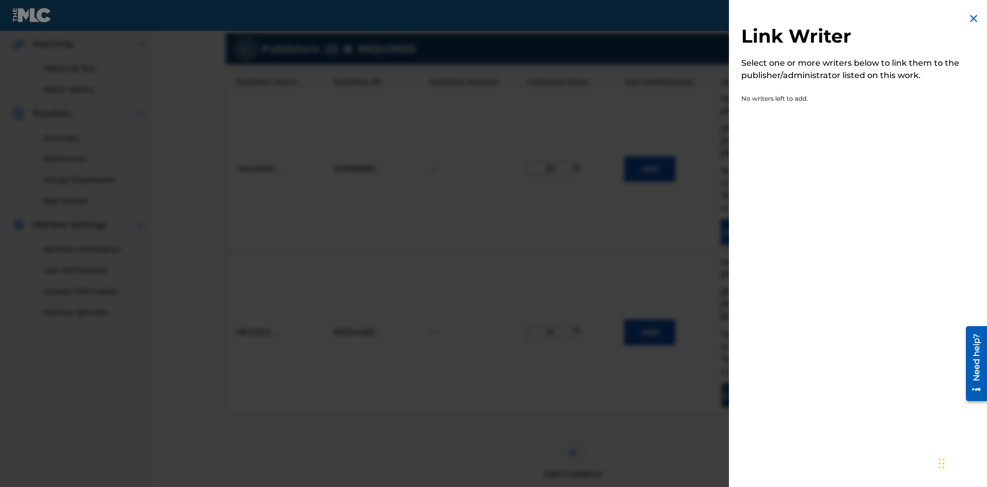
click at [974, 19] on img at bounding box center [974, 18] width 12 height 12
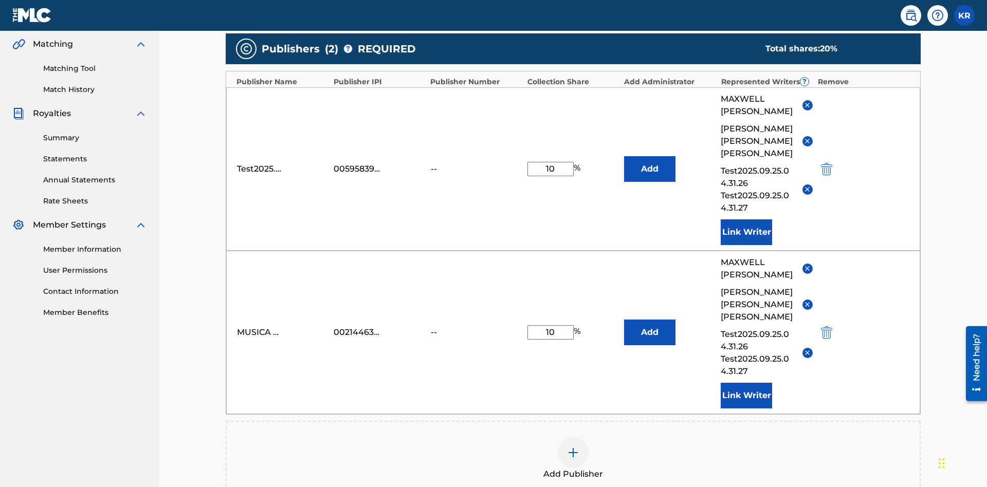
click at [573, 447] on img at bounding box center [573, 453] width 12 height 12
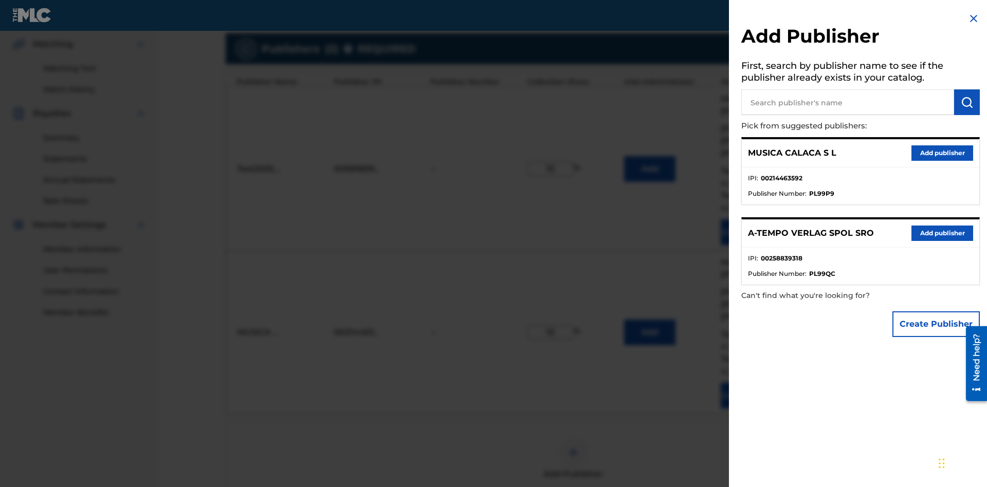
click at [848, 102] on input "text" at bounding box center [847, 102] width 213 height 26
type input "Test2025.09.25.04.33.17"
click at [967, 102] on img "submit" at bounding box center [967, 102] width 12 height 12
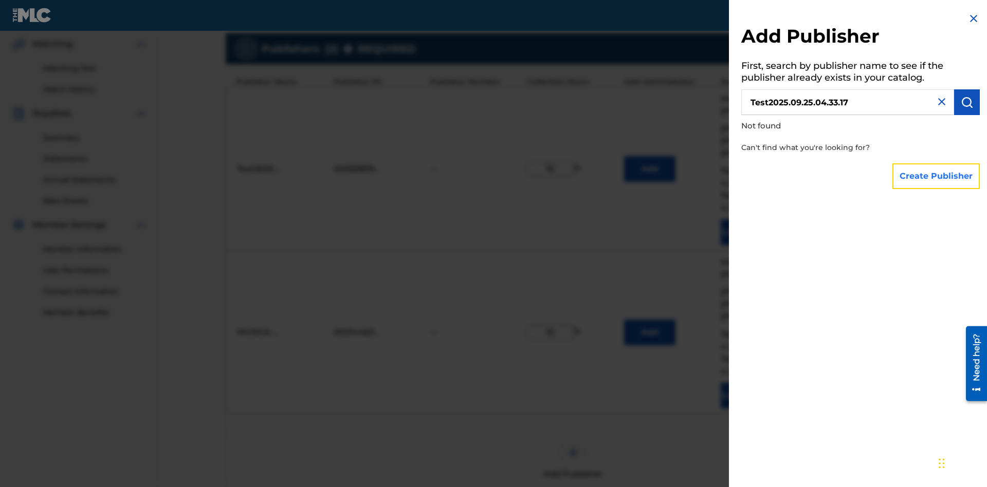
click at [937, 176] on button "Create Publisher" at bounding box center [936, 177] width 87 height 26
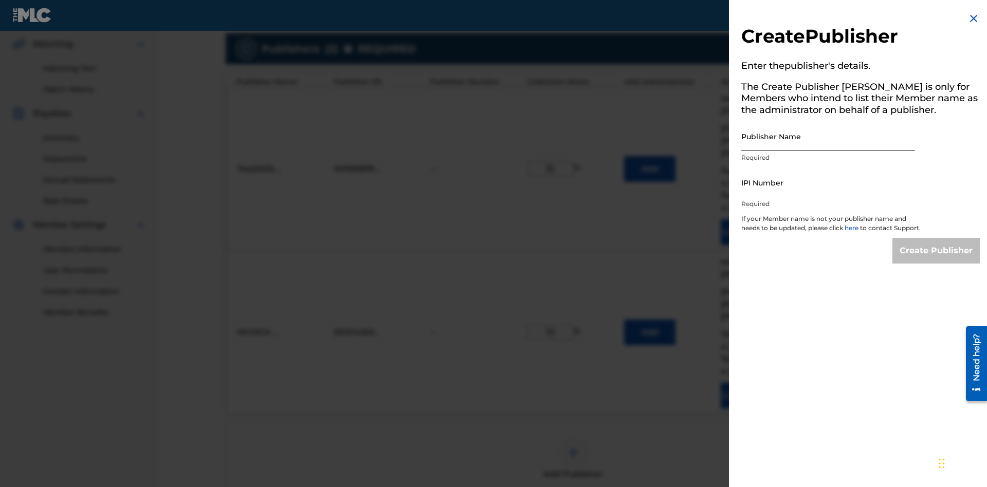
click at [828, 136] on input "Publisher Name" at bounding box center [828, 136] width 174 height 29
click at [828, 183] on input "IPI Number" at bounding box center [828, 182] width 174 height 29
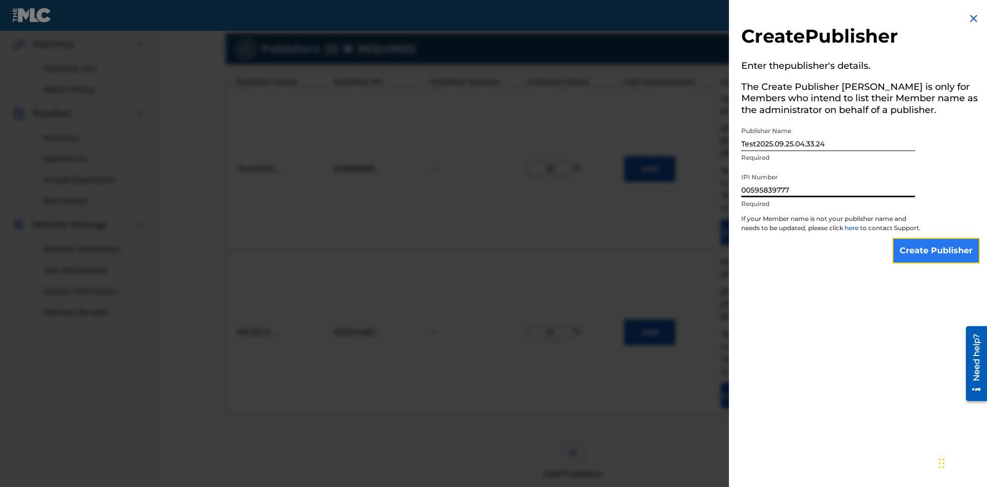
click at [937, 260] on input "Create Publisher" at bounding box center [936, 251] width 87 height 26
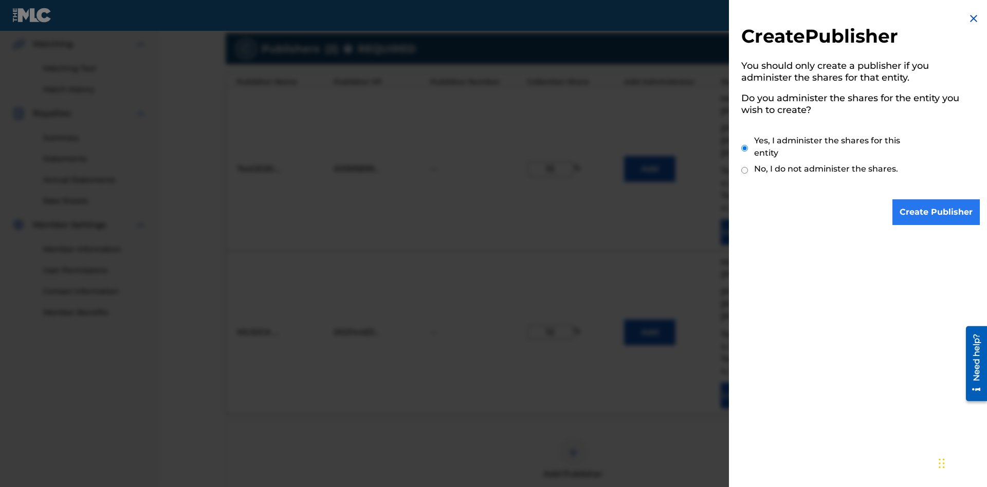
click at [745, 148] on input "Yes, I administer the shares for this entity" at bounding box center [744, 148] width 7 height 22
click at [937, 212] on input "Create Publisher" at bounding box center [936, 213] width 87 height 26
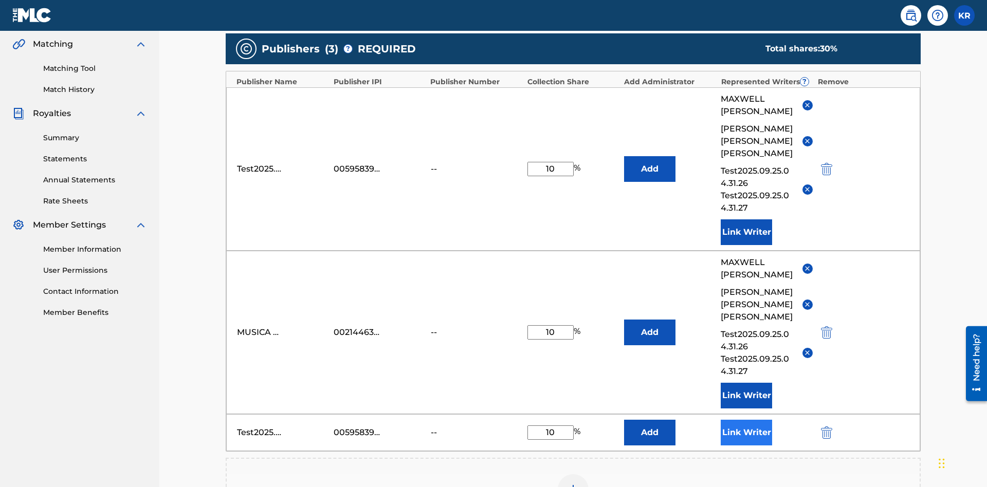
type input "10"
click at [747, 420] on button "Link Writer" at bounding box center [746, 433] width 51 height 26
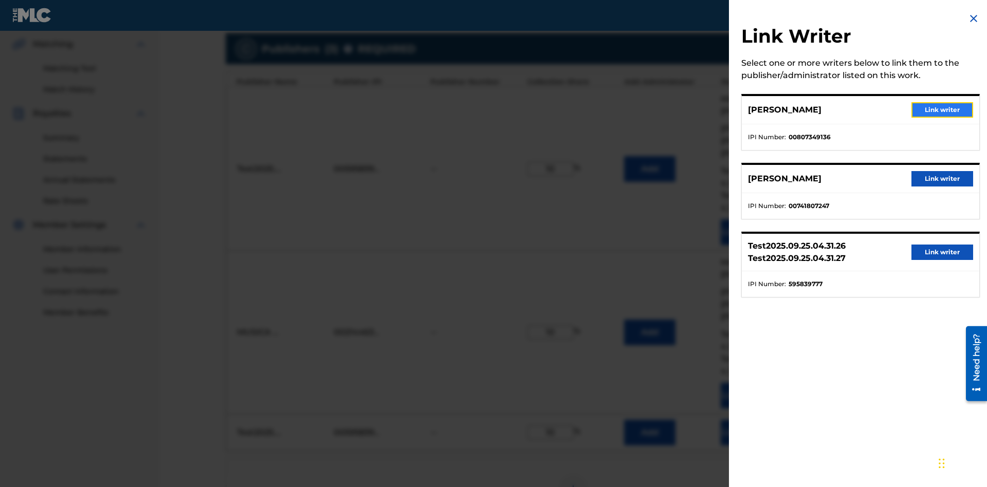
click at [943, 110] on button "Link writer" at bounding box center [943, 109] width 62 height 15
click at [747, 420] on button "Link Writer" at bounding box center [746, 433] width 51 height 26
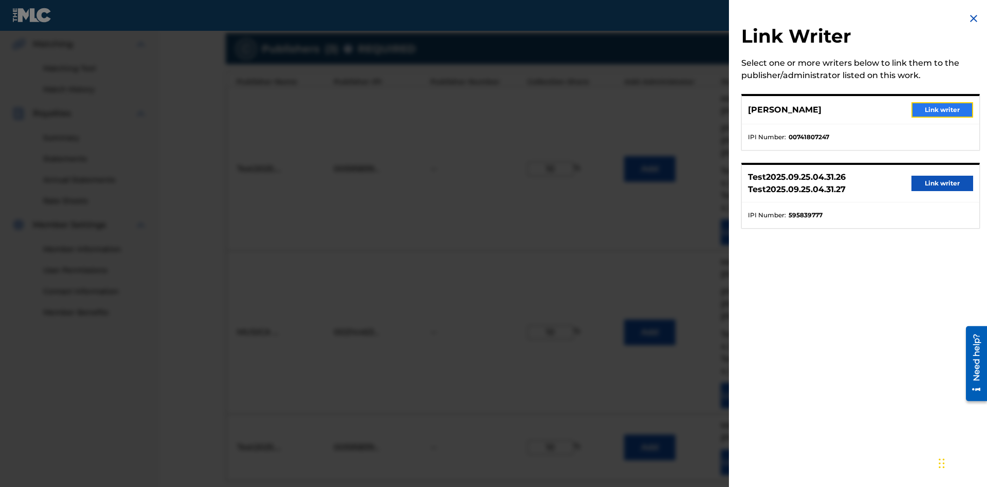
click at [943, 110] on button "Link writer" at bounding box center [943, 109] width 62 height 15
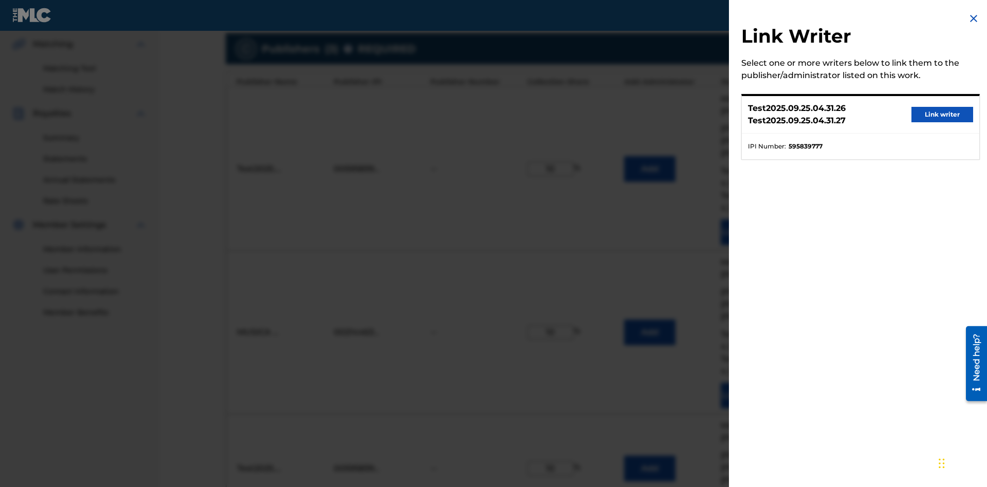
click at [943, 115] on button "Link writer" at bounding box center [943, 114] width 62 height 15
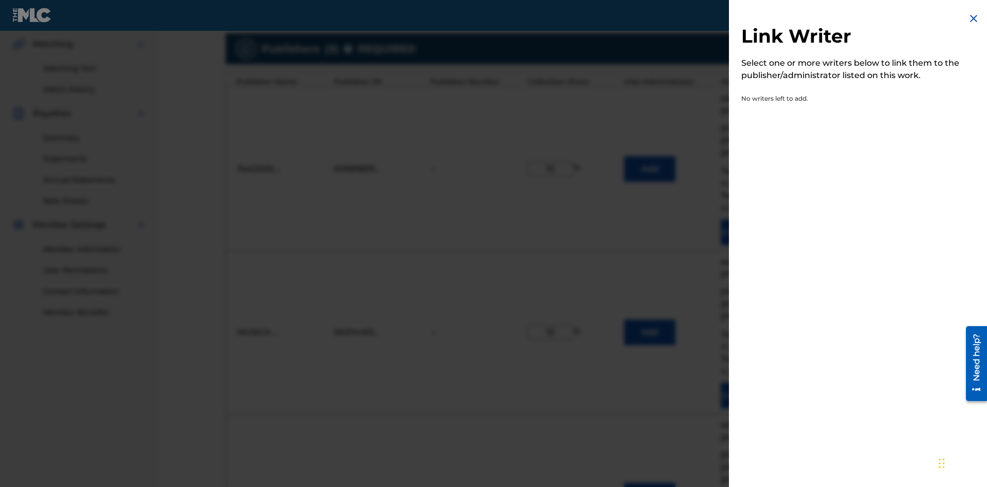
click at [974, 19] on img at bounding box center [974, 18] width 12 height 12
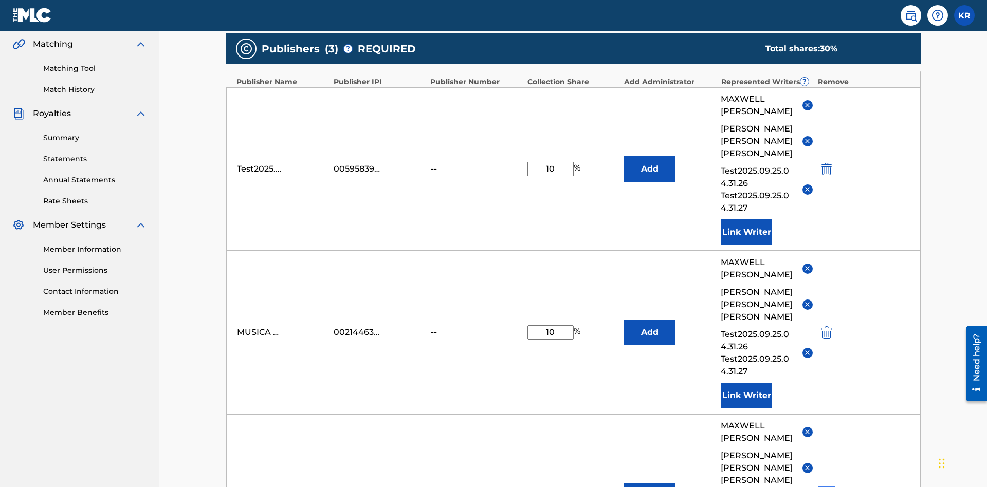
click at [825, 487] on img "submit" at bounding box center [826, 496] width 11 height 12
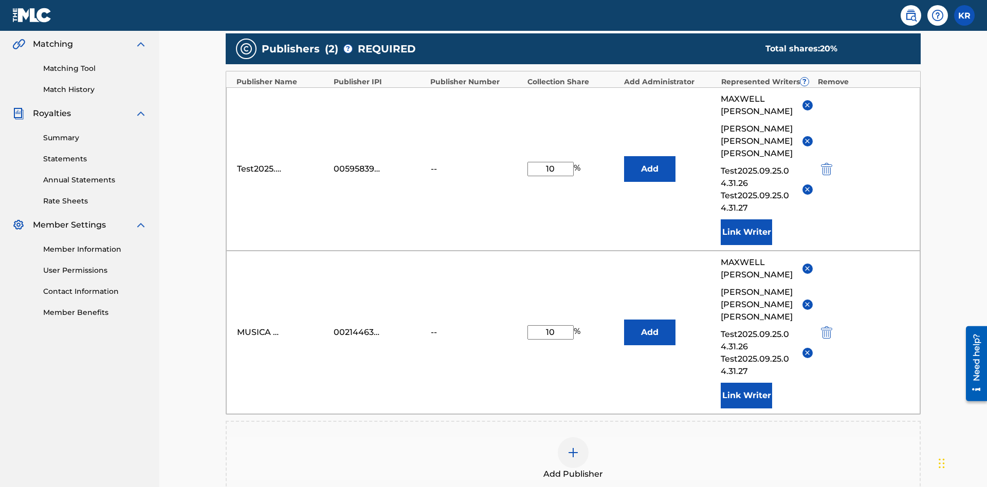
click at [573, 447] on img at bounding box center [573, 453] width 12 height 12
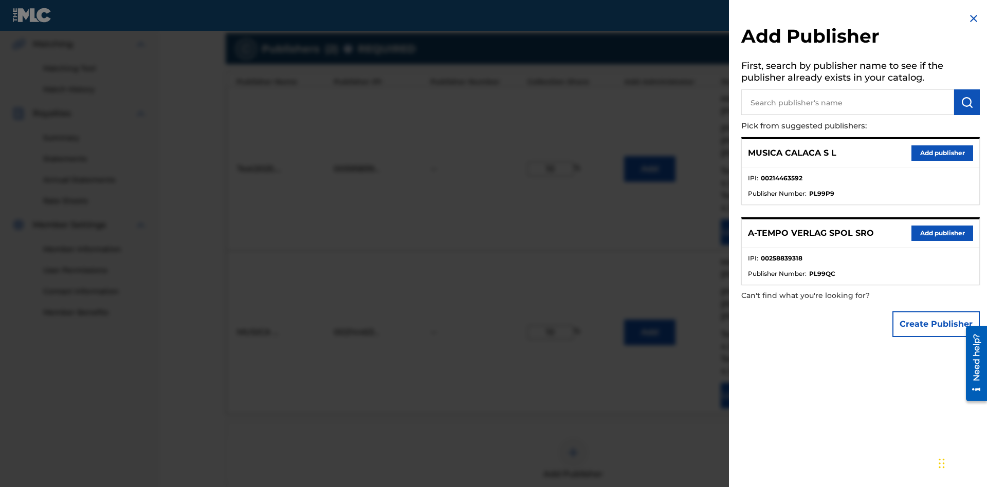
click at [848, 102] on input "text" at bounding box center [847, 102] width 213 height 26
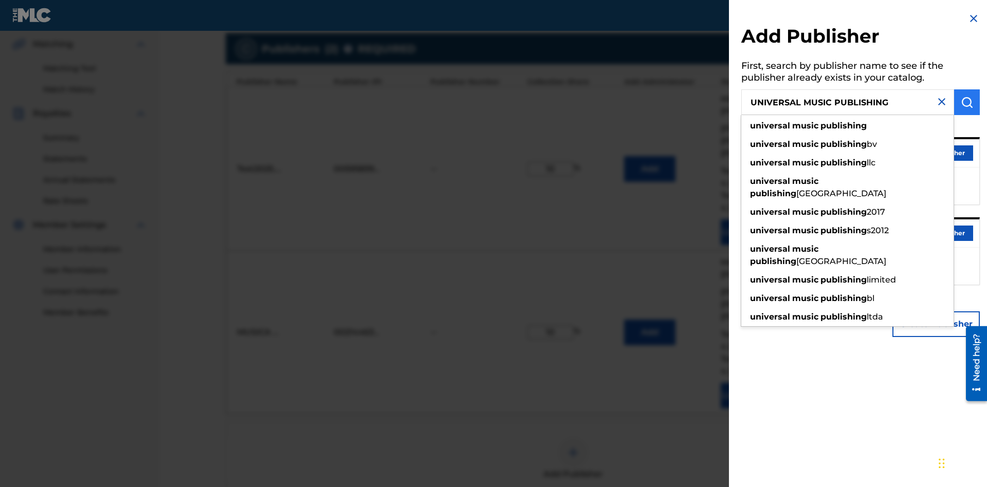
type input "UNIVERSAL MUSIC PUBLISHING"
click at [967, 102] on img "submit" at bounding box center [967, 102] width 12 height 12
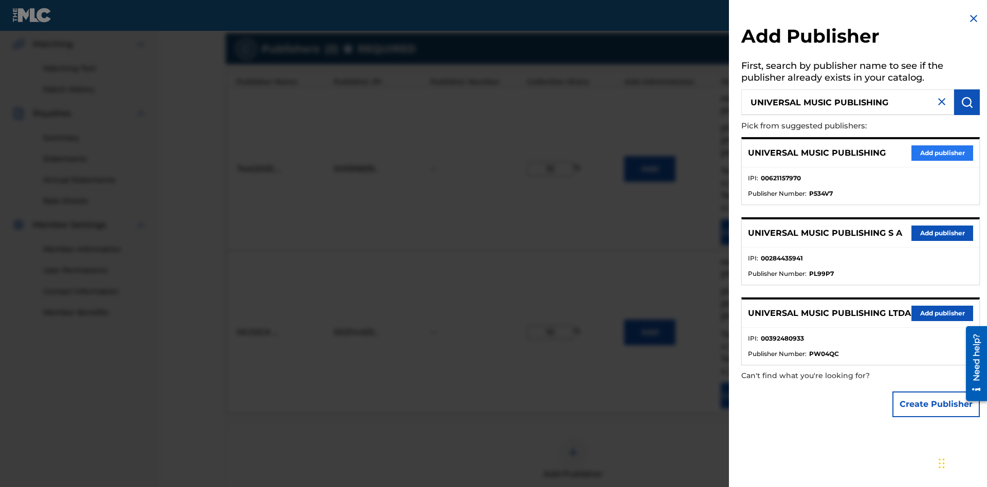
click at [943, 153] on button "Add publisher" at bounding box center [943, 153] width 62 height 15
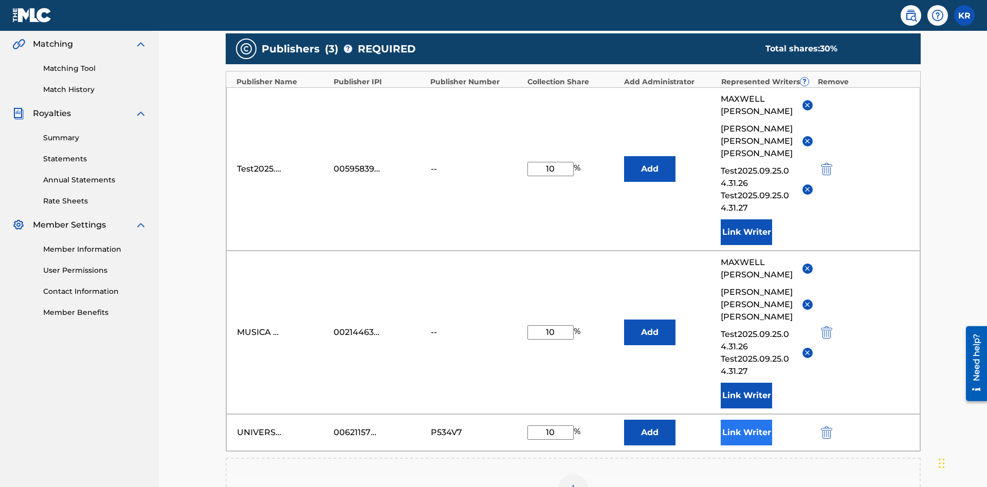
type input "10"
click at [747, 420] on button "Link Writer" at bounding box center [746, 433] width 51 height 26
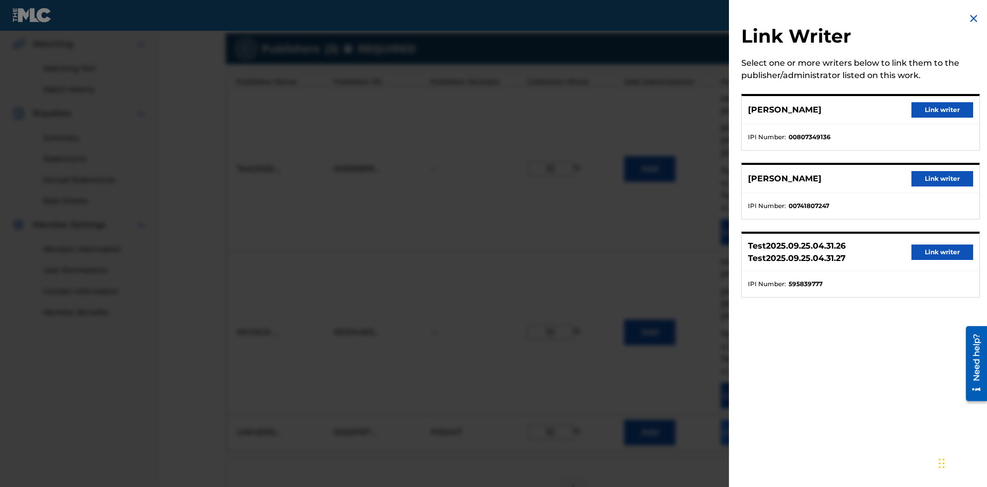
click at [943, 110] on button "Link writer" at bounding box center [943, 109] width 62 height 15
click at [747, 420] on button "Link Writer" at bounding box center [746, 433] width 51 height 26
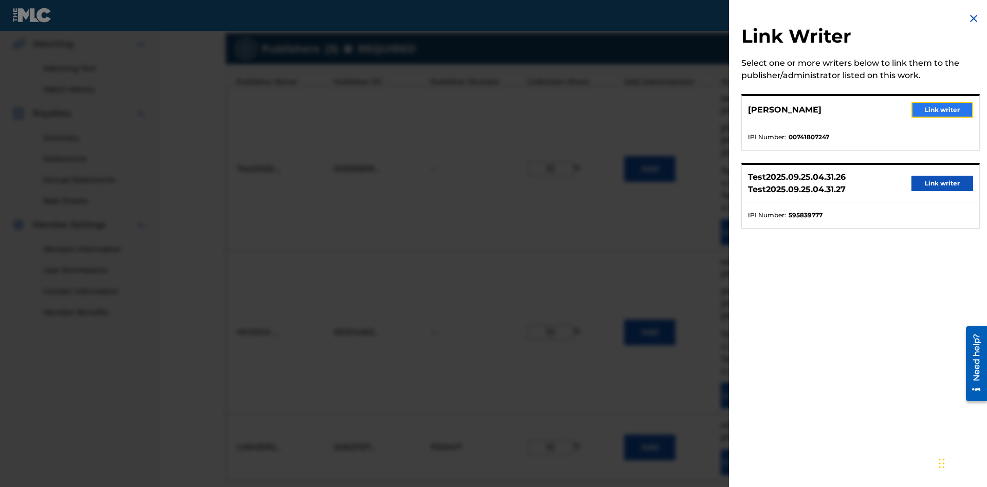
click at [943, 110] on button "Link writer" at bounding box center [943, 109] width 62 height 15
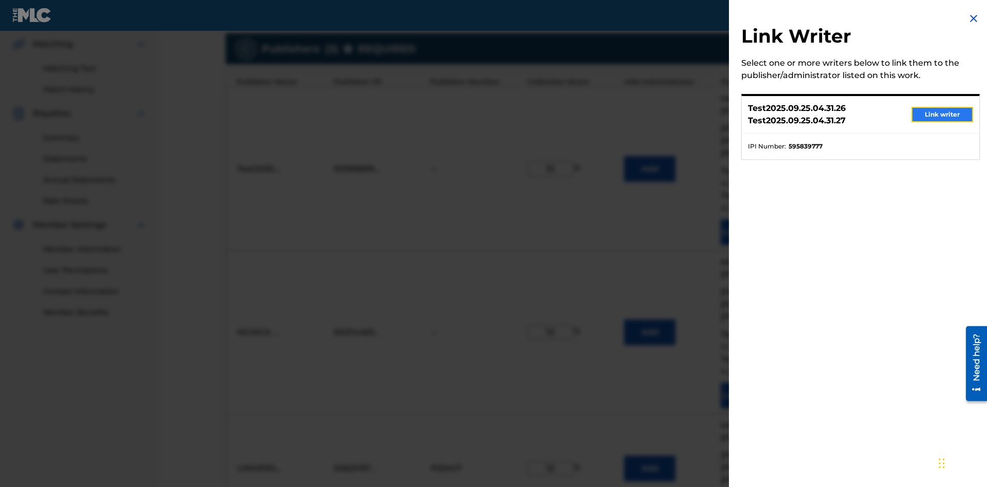
click at [943, 115] on button "Link writer" at bounding box center [943, 114] width 62 height 15
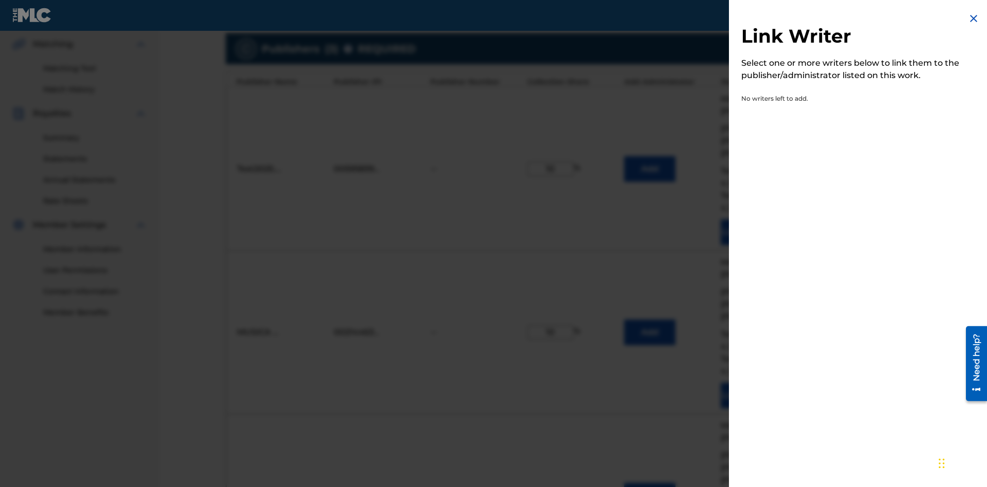
click at [974, 19] on img at bounding box center [974, 18] width 12 height 12
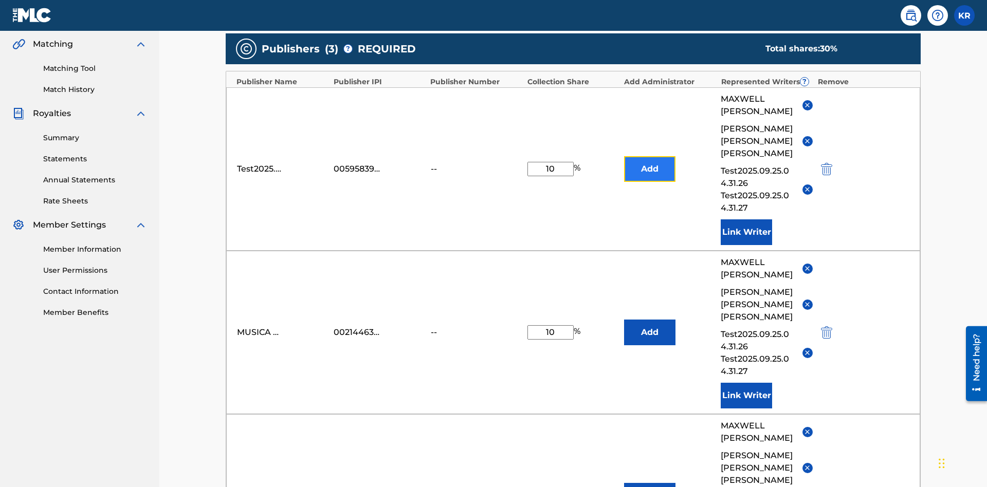
click at [650, 156] on button "Add" at bounding box center [649, 169] width 51 height 26
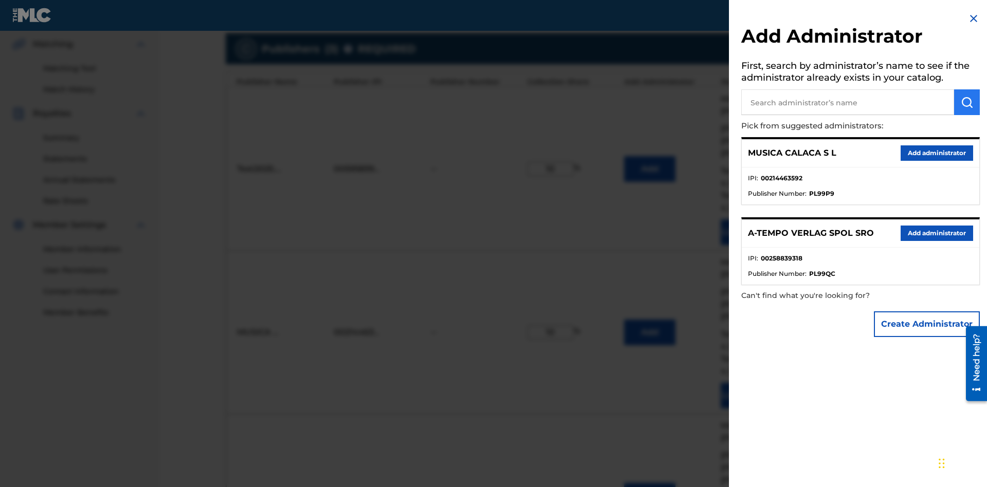
click at [848, 102] on input "text" at bounding box center [847, 102] width 213 height 26
type input "Test2025.09.25.04.34.54"
click at [967, 102] on img "submit" at bounding box center [967, 102] width 12 height 12
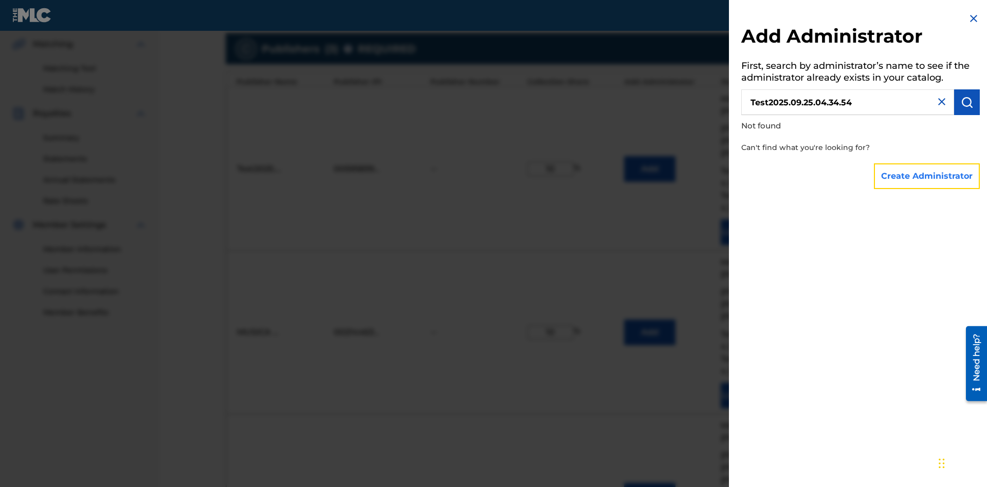
click at [928, 176] on button "Create Administrator" at bounding box center [927, 177] width 106 height 26
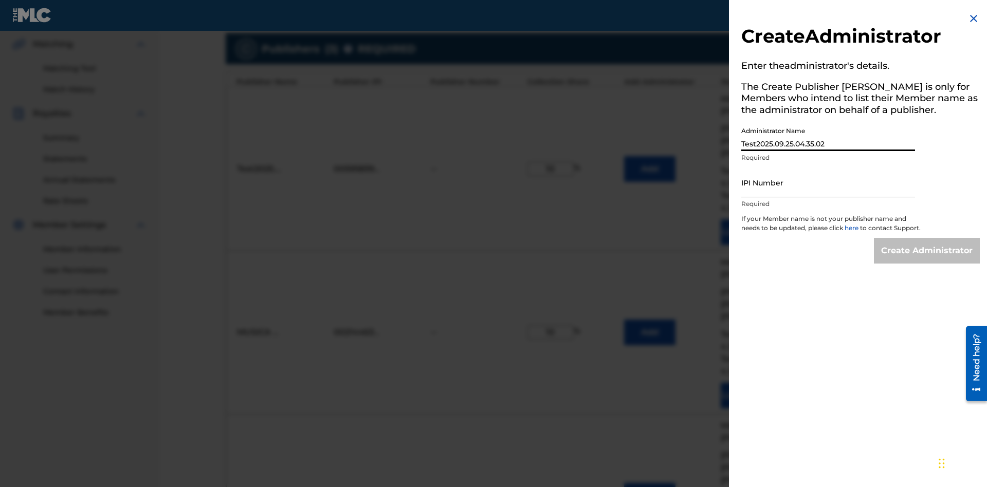
type input "Test2025.09.25.04.35.02"
click at [828, 183] on input "IPI Number" at bounding box center [828, 182] width 174 height 29
type input "00595839777"
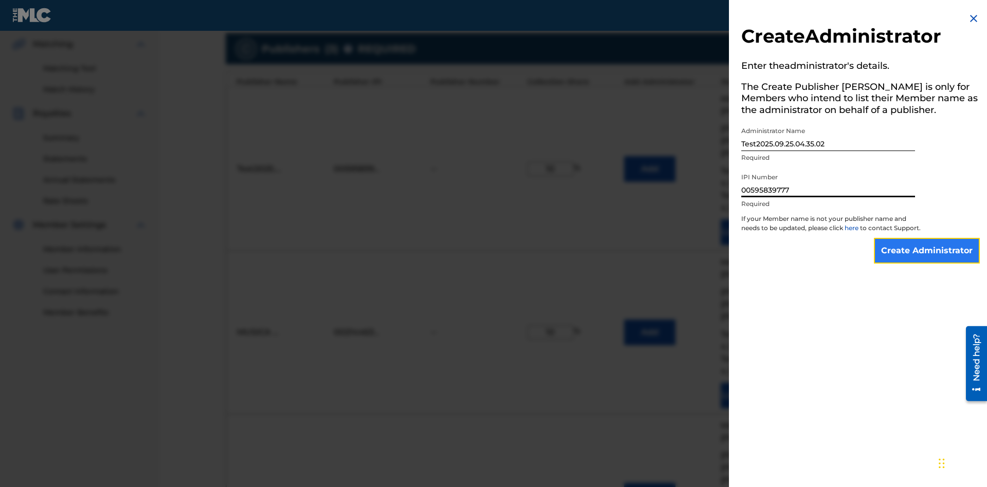
click at [928, 260] on input "Create Administrator" at bounding box center [927, 251] width 106 height 26
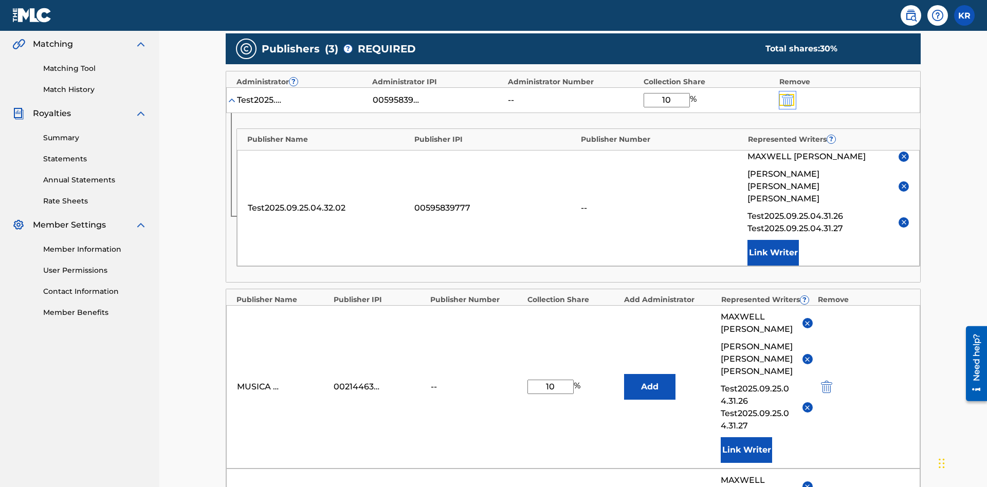
click at [787, 94] on img "submit" at bounding box center [787, 100] width 11 height 12
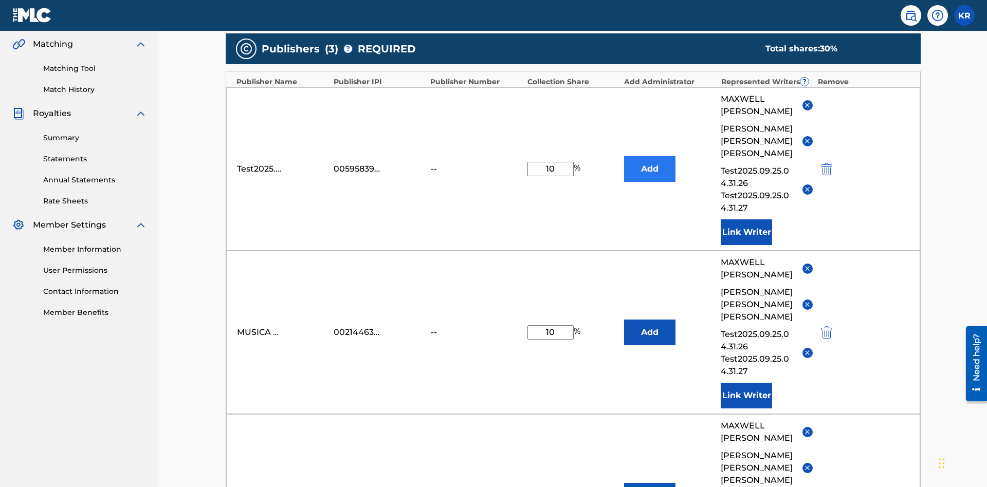
type input "10"
click at [650, 156] on button "Add" at bounding box center [649, 169] width 51 height 26
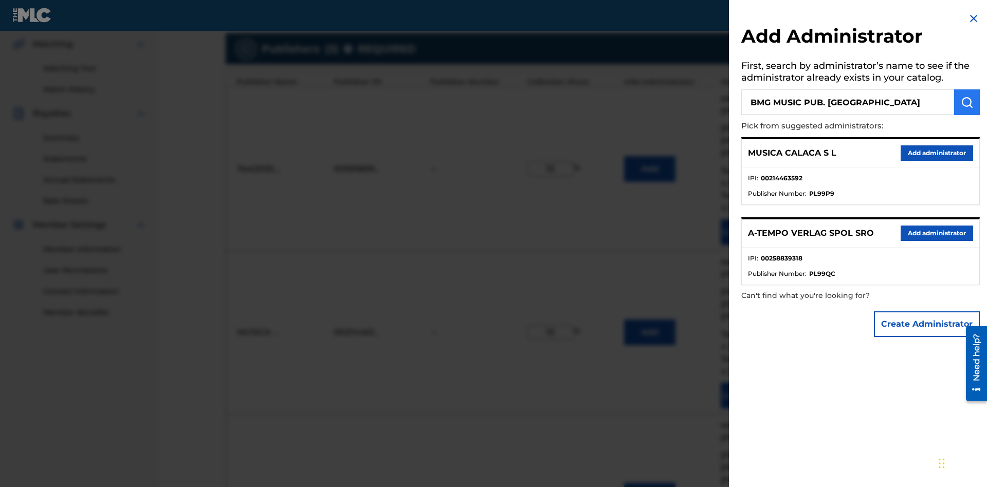
type input "BMG MUSIC PUB. [GEOGRAPHIC_DATA]"
click at [967, 102] on img "submit" at bounding box center [967, 102] width 12 height 12
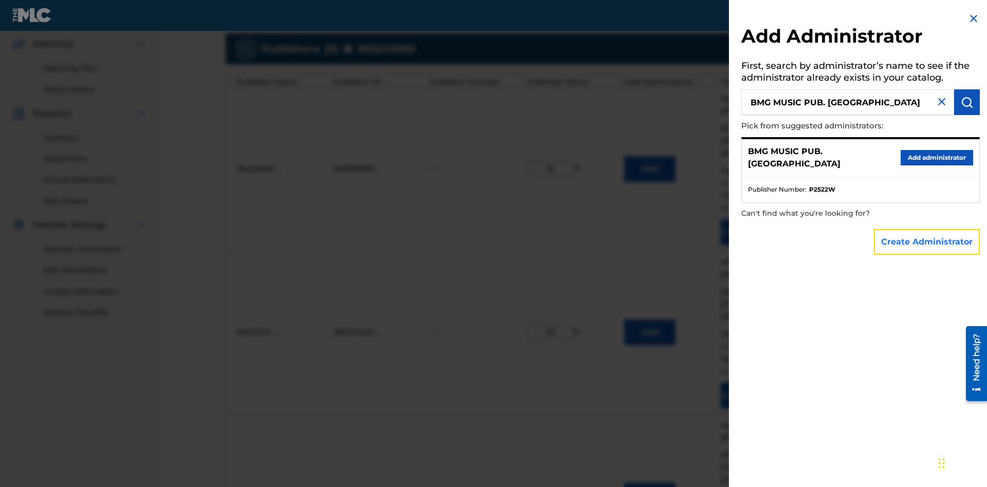
click at [928, 242] on button "Create Administrator" at bounding box center [927, 242] width 106 height 26
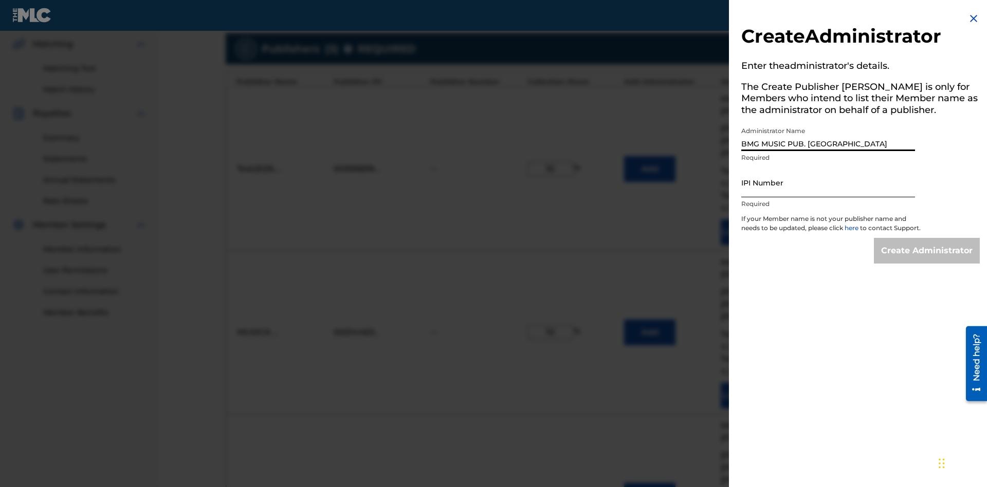
click at [828, 183] on input "IPI Number" at bounding box center [828, 182] width 174 height 29
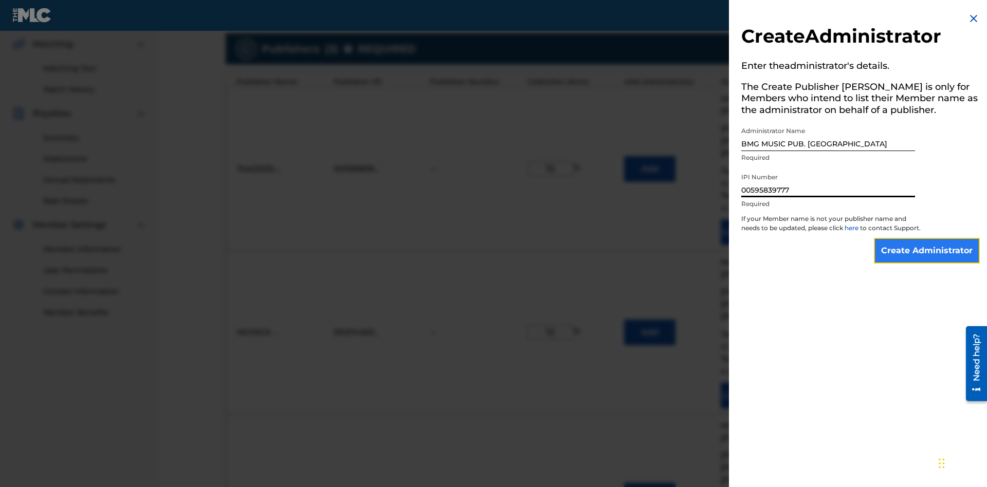
click at [928, 260] on input "Create Administrator" at bounding box center [927, 251] width 106 height 26
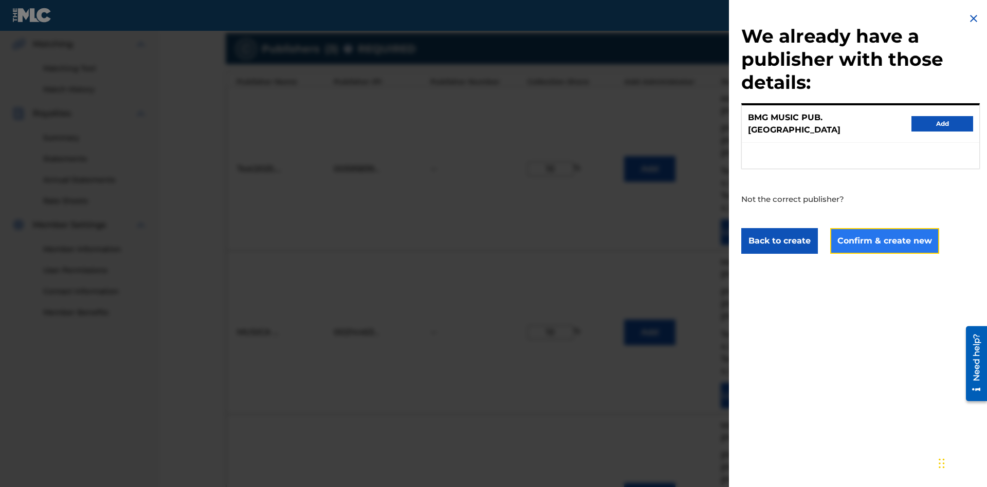
click at [884, 231] on button "Confirm & create new" at bounding box center [884, 241] width 109 height 26
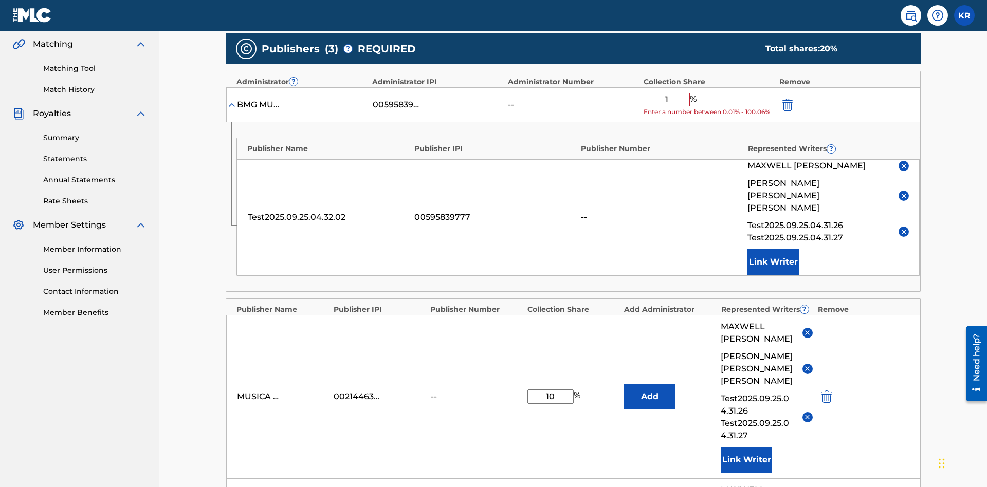
type input "10"
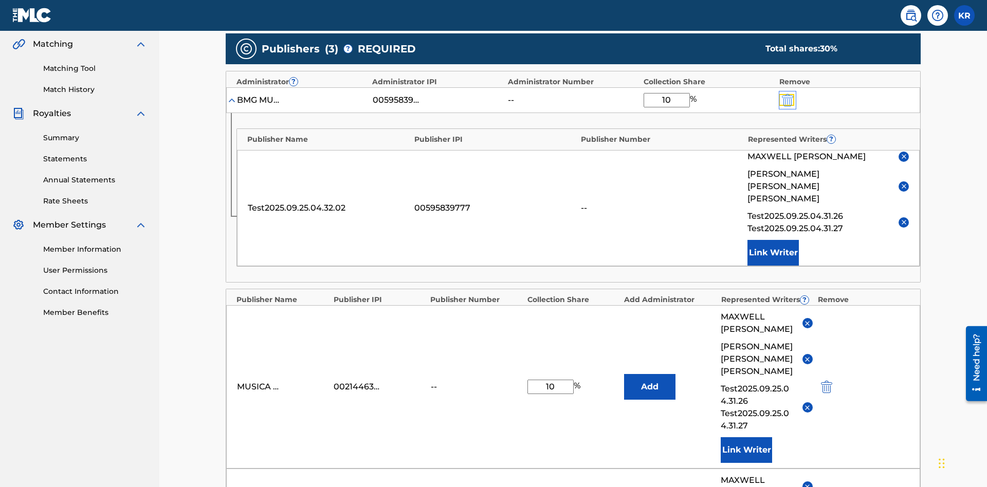
click at [787, 94] on img "submit" at bounding box center [787, 100] width 11 height 12
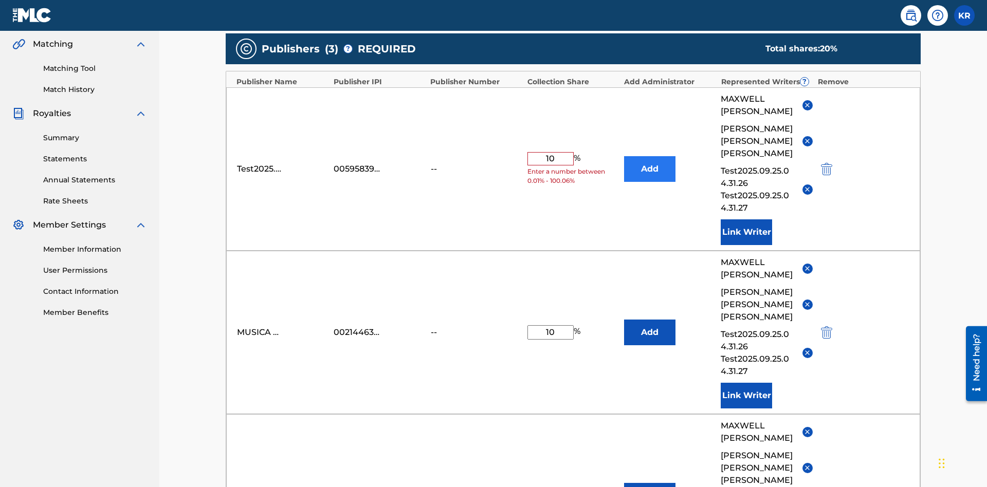
type input "10"
click at [650, 156] on button "Add" at bounding box center [649, 169] width 51 height 26
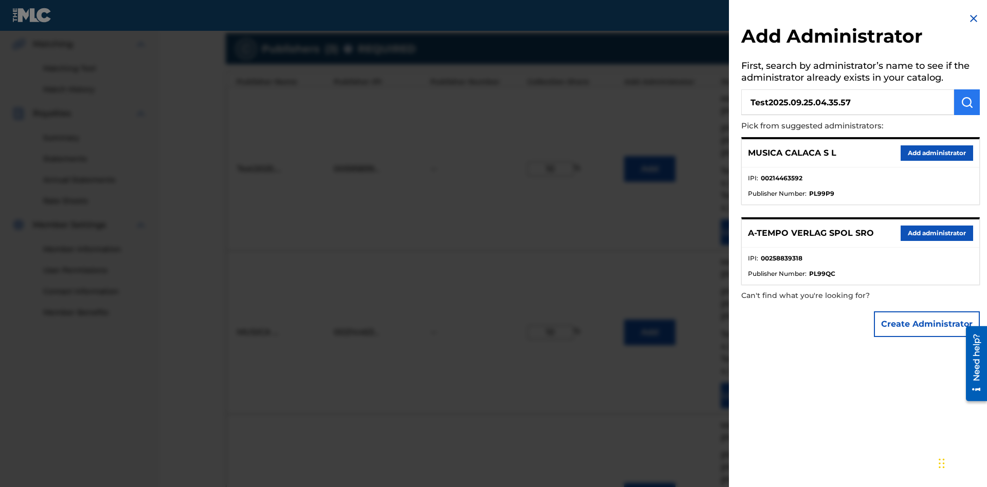
type input "Test2025.09.25.04.35.57"
click at [967, 102] on img "submit" at bounding box center [967, 102] width 12 height 12
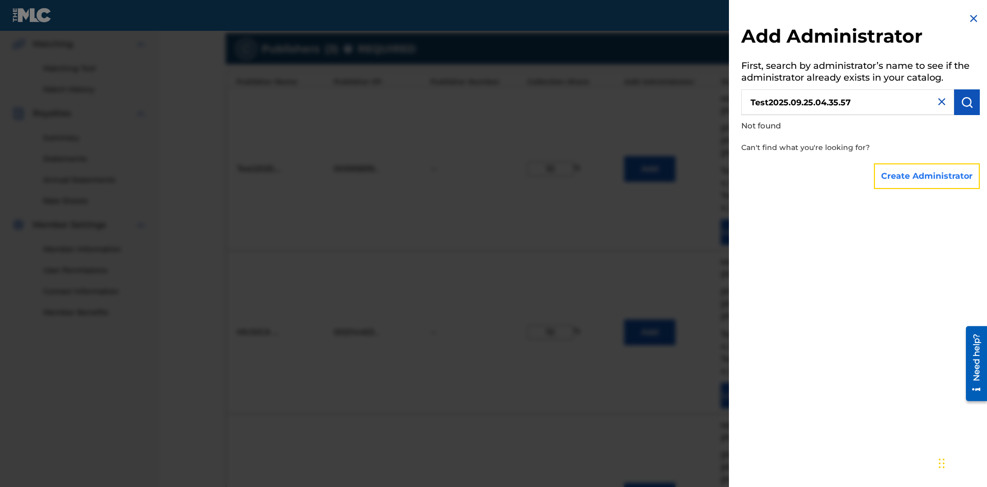
click at [928, 176] on button "Create Administrator" at bounding box center [927, 177] width 106 height 26
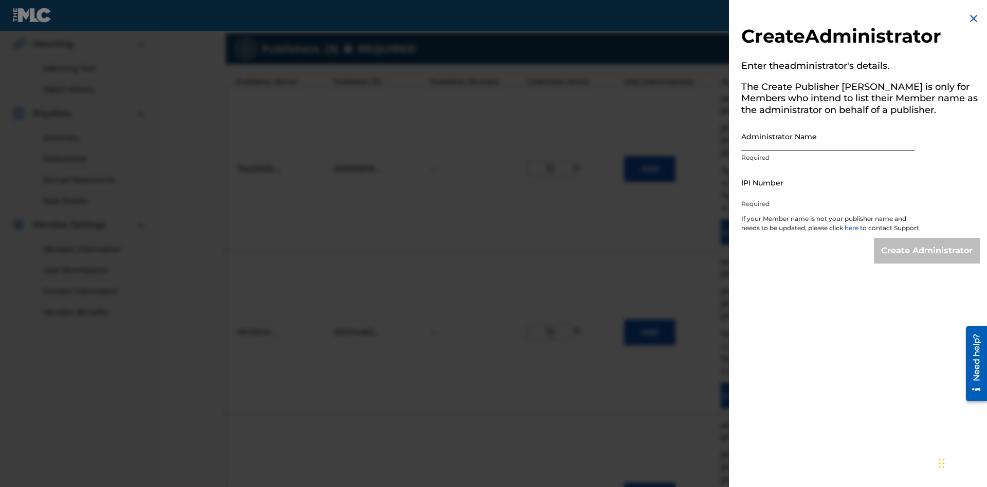
click at [828, 136] on input "Administrator Name" at bounding box center [828, 136] width 174 height 29
type input "Test2025.09.25.04.36.04"
click at [828, 183] on input "IPI Number" at bounding box center [828, 182] width 174 height 29
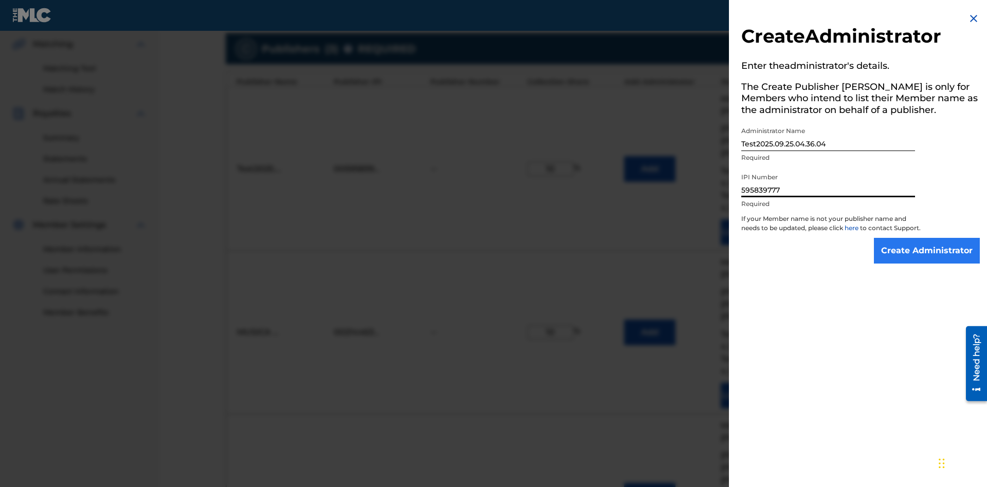
type input "595839777"
click at [928, 260] on input "Create Administrator" at bounding box center [927, 251] width 106 height 26
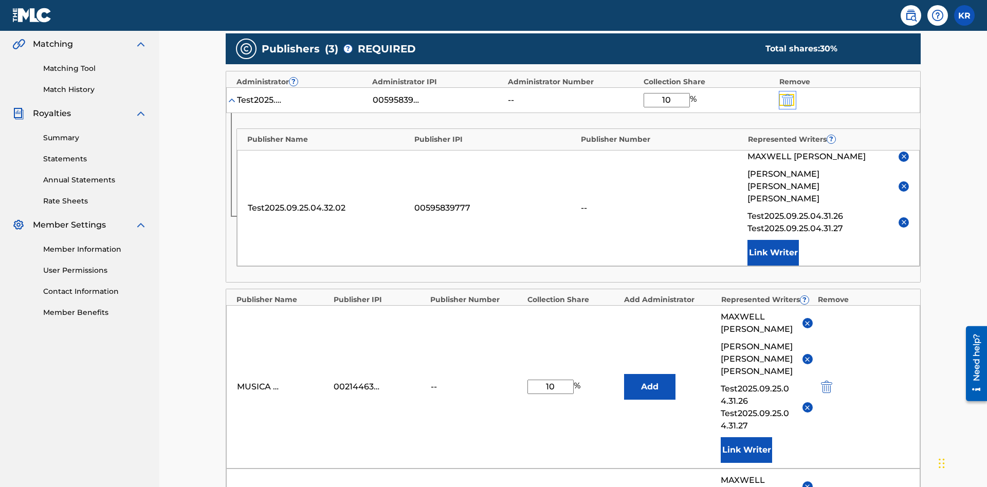
click at [787, 94] on img "submit" at bounding box center [787, 100] width 11 height 12
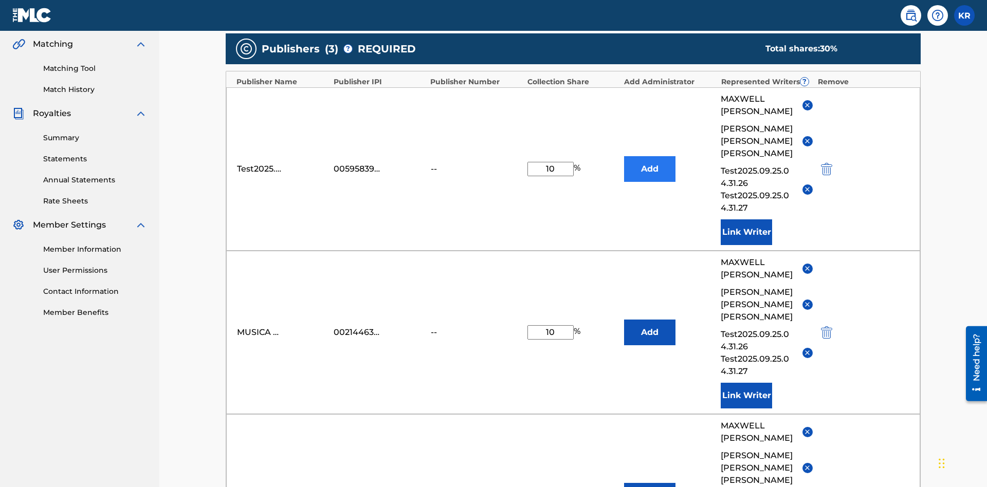
type input "10"
click at [650, 156] on button "Add" at bounding box center [649, 169] width 51 height 26
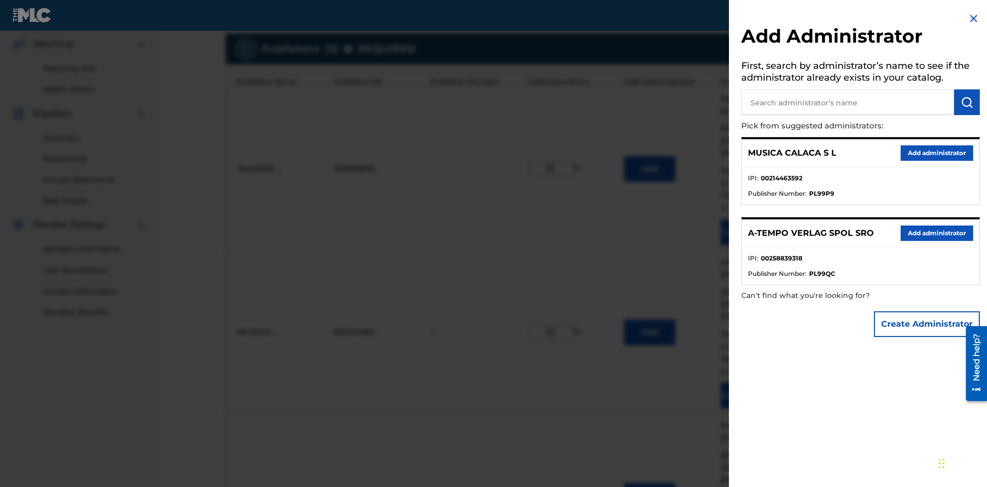
click at [848, 102] on input "text" at bounding box center [847, 102] width 213 height 26
type input "[GEOGRAPHIC_DATA]"
click at [967, 102] on img "submit" at bounding box center [967, 102] width 12 height 12
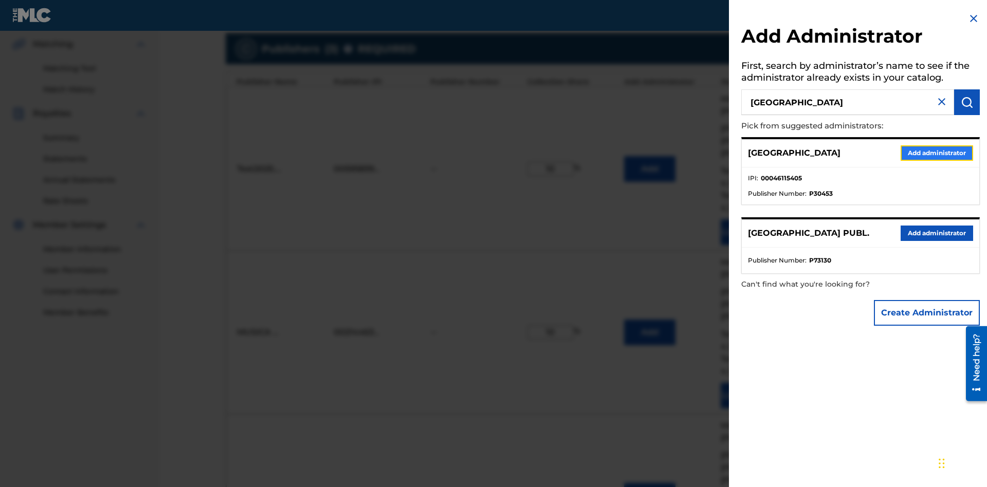
click at [936, 153] on button "Add administrator" at bounding box center [937, 153] width 73 height 15
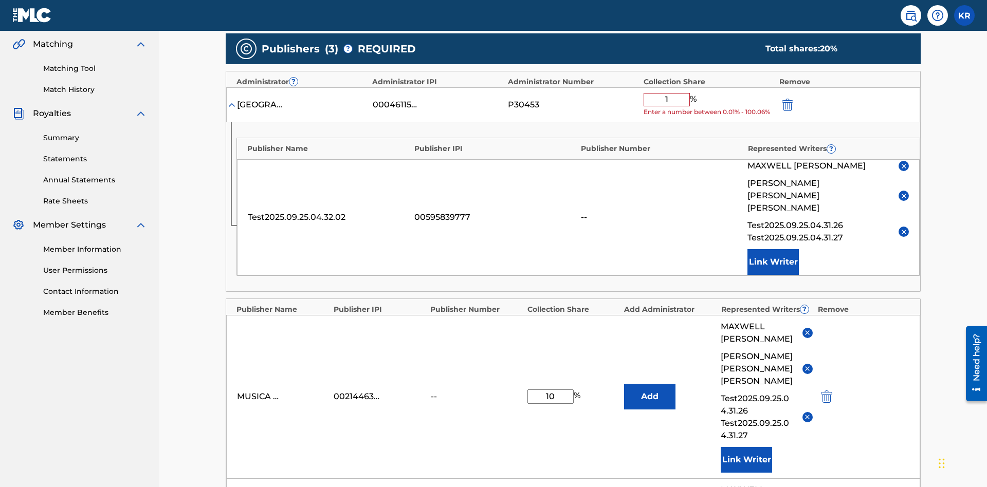
type input "10"
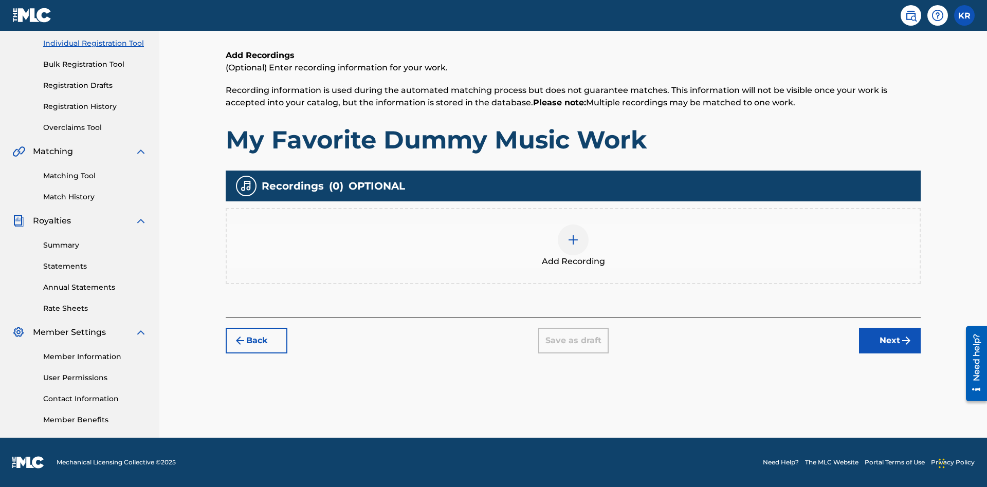
click at [573, 246] on img at bounding box center [573, 240] width 12 height 12
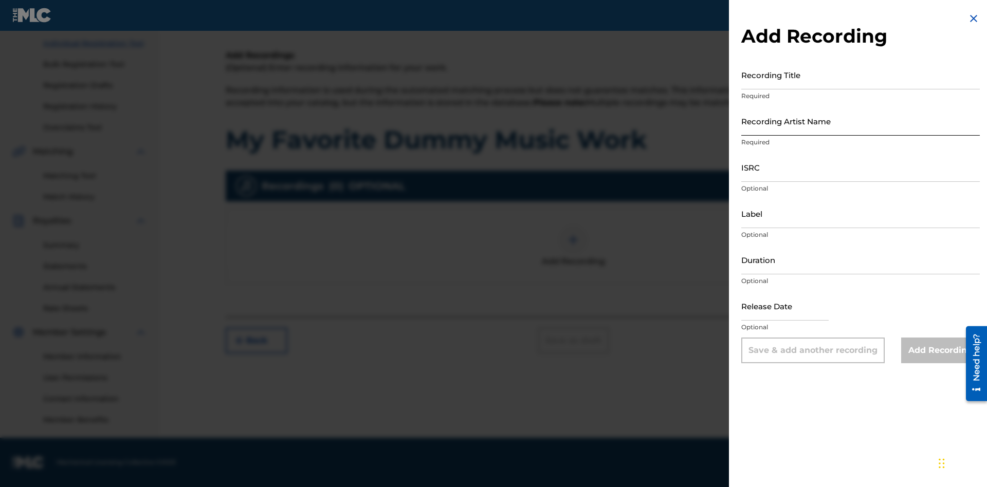
click at [861, 75] on input "Recording Title" at bounding box center [860, 74] width 239 height 29
type input "Best Song Ever"
click at [861, 121] on input "Recording Artist Name" at bounding box center [860, 120] width 239 height 29
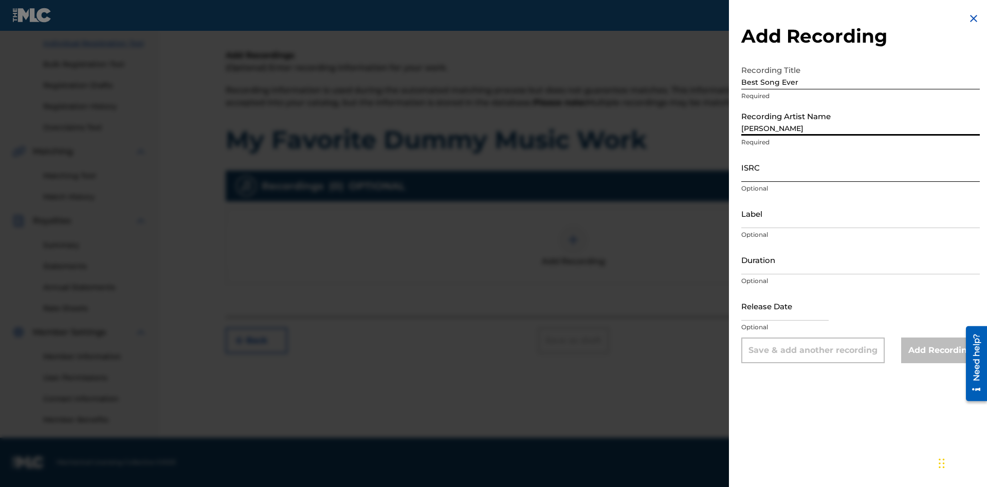
type input "[PERSON_NAME]"
click at [861, 167] on input "ISRC" at bounding box center [860, 167] width 239 height 29
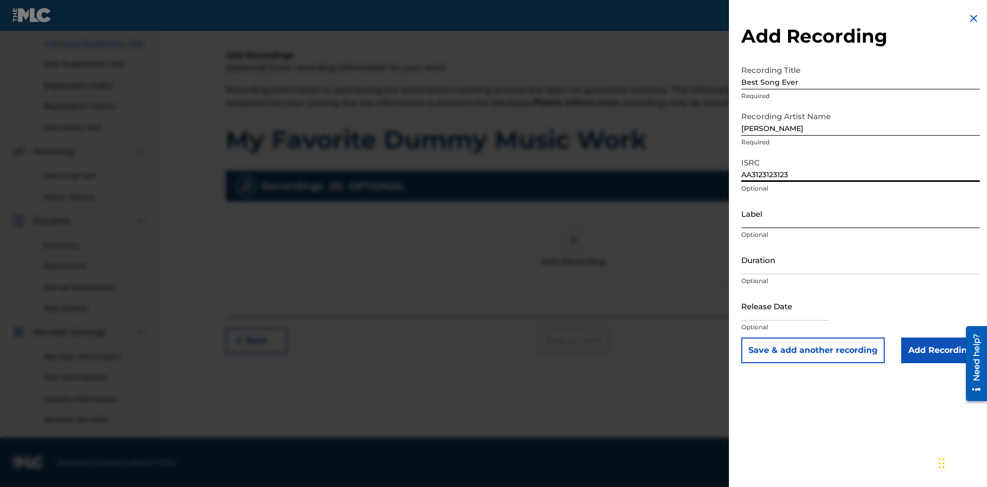
type input "AA3123123123"
click at [861, 213] on input "Label" at bounding box center [860, 213] width 239 height 29
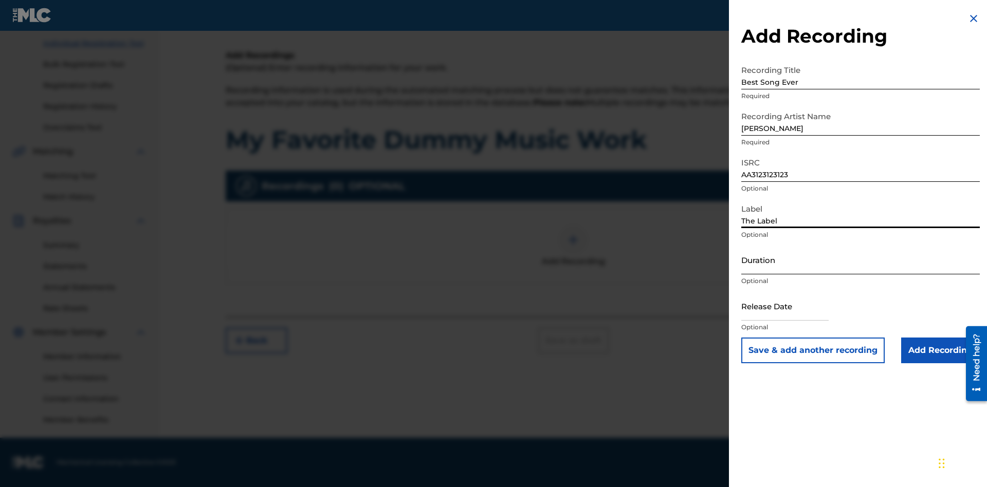
type input "The Label"
click at [861, 260] on input "Duration" at bounding box center [860, 259] width 239 height 29
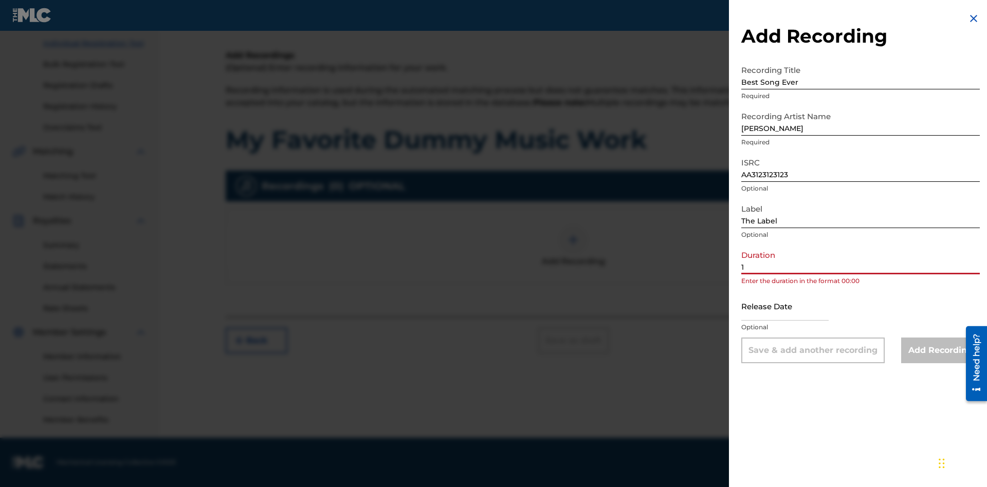
click at [861, 260] on input "1" at bounding box center [860, 259] width 239 height 29
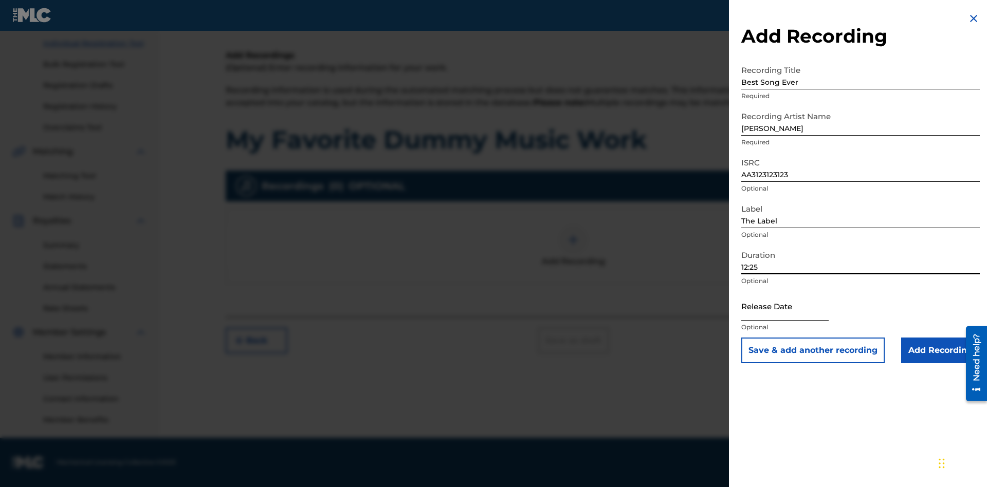
type input "12:25"
click at [793, 307] on input "text" at bounding box center [784, 306] width 87 height 29
select select "3"
select select "2025"
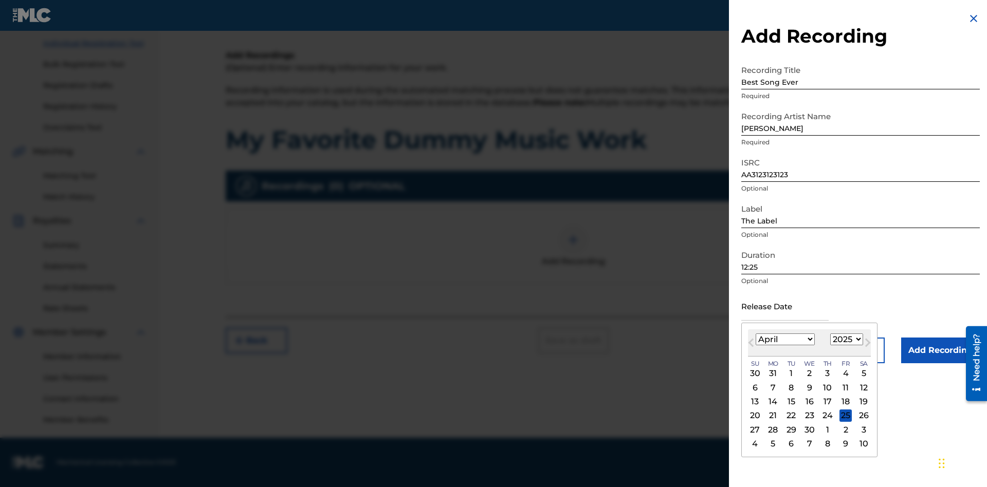
click at [845, 340] on select "1900 1901 1902 1903 1904 1905 1906 1907 1908 1909 1910 1911 1912 1913 1914 1915…" at bounding box center [846, 340] width 33 height 12
click at [826, 374] on div "1" at bounding box center [828, 374] width 12 height 12
click at [940, 351] on input "Add Recording" at bounding box center [940, 351] width 79 height 26
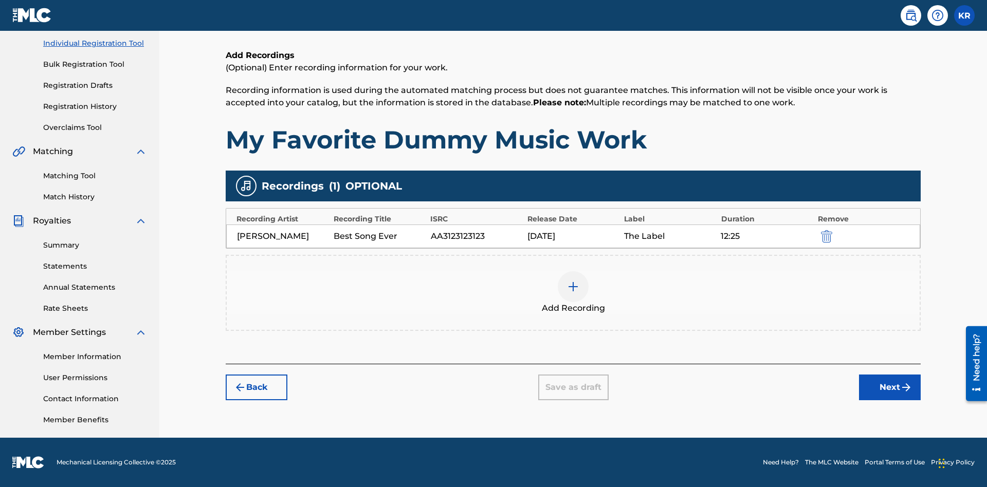
click at [573, 293] on div at bounding box center [573, 286] width 31 height 31
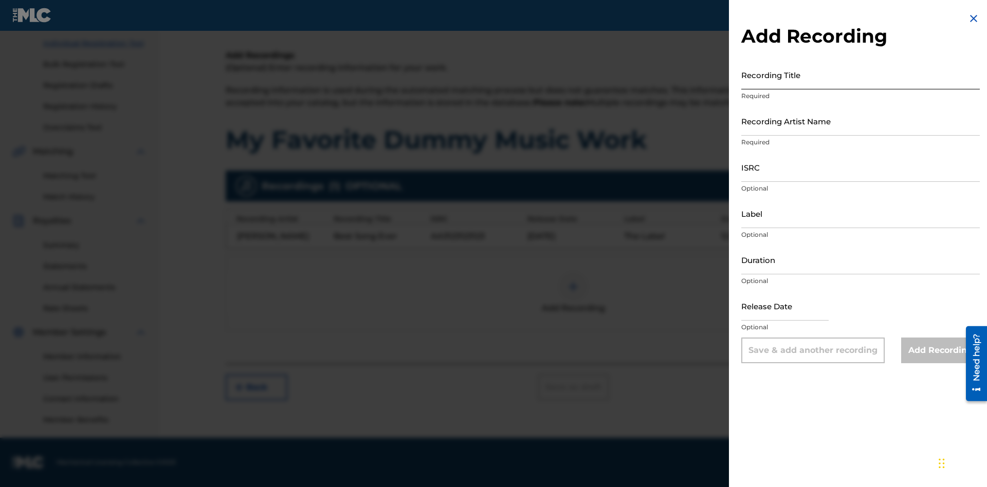
click at [861, 75] on input "Recording Title" at bounding box center [860, 74] width 239 height 29
type input "Even Better song"
click at [861, 121] on input "Recording Artist Name" at bounding box center [860, 120] width 239 height 29
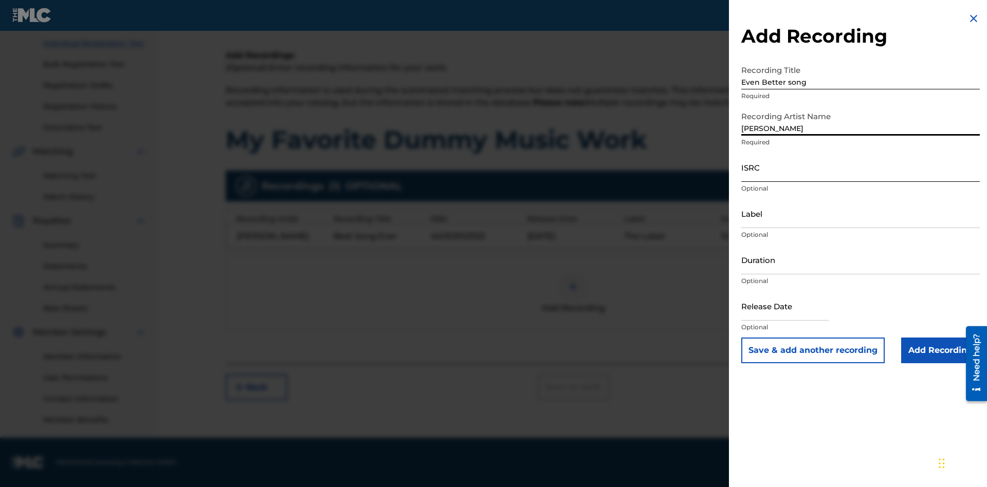
type input "[PERSON_NAME]"
click at [861, 167] on input "ISRC" at bounding box center [860, 167] width 239 height 29
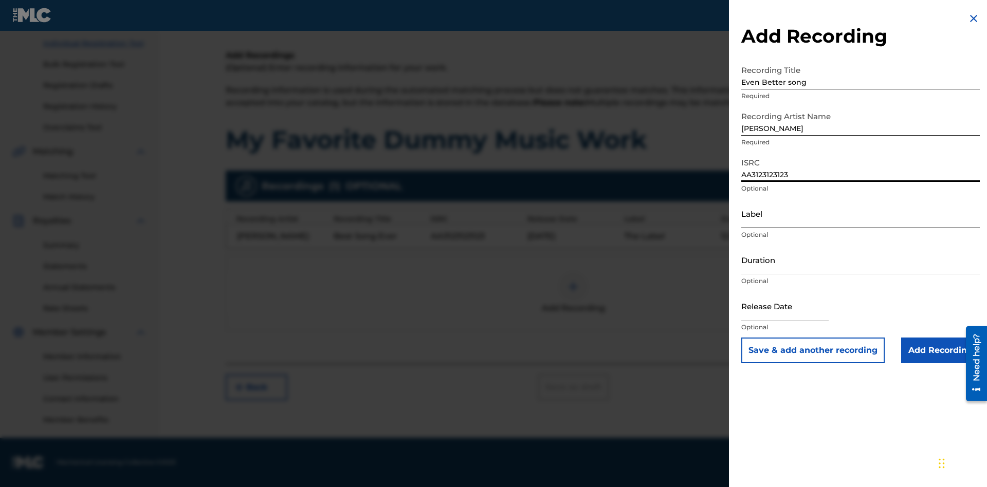
type input "AA3123123123"
click at [861, 213] on input "Label" at bounding box center [860, 213] width 239 height 29
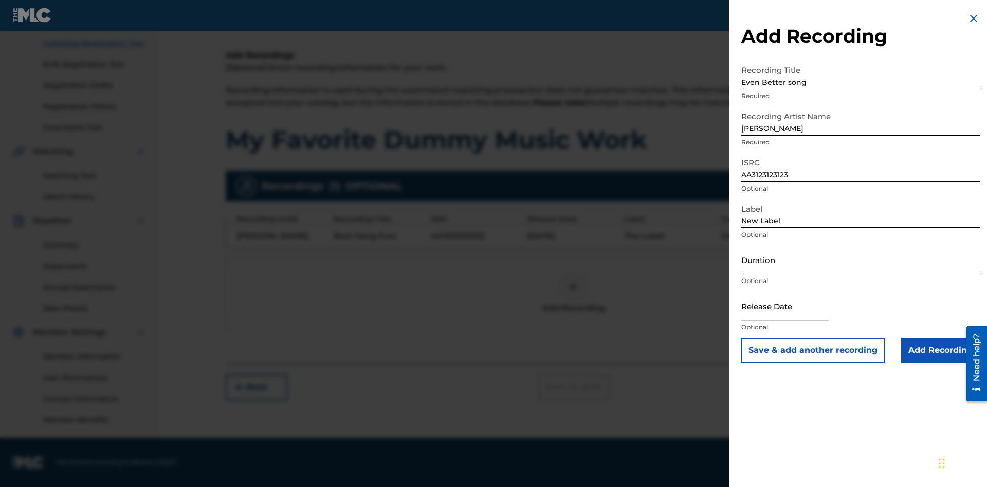
type input "New Label"
click at [861, 260] on input "Duration" at bounding box center [860, 259] width 239 height 29
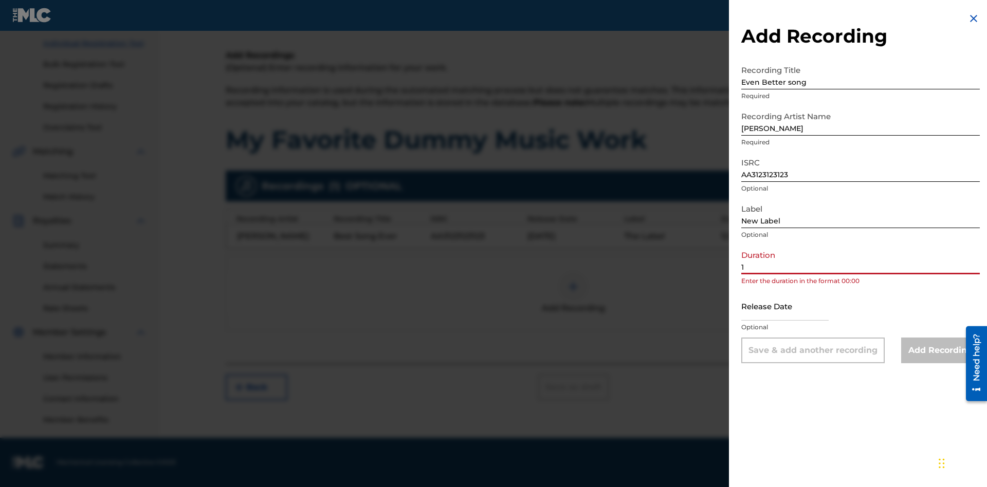
click at [861, 260] on input "1" at bounding box center [860, 259] width 239 height 29
type input "11:75"
click at [793, 307] on input "text" at bounding box center [784, 306] width 87 height 29
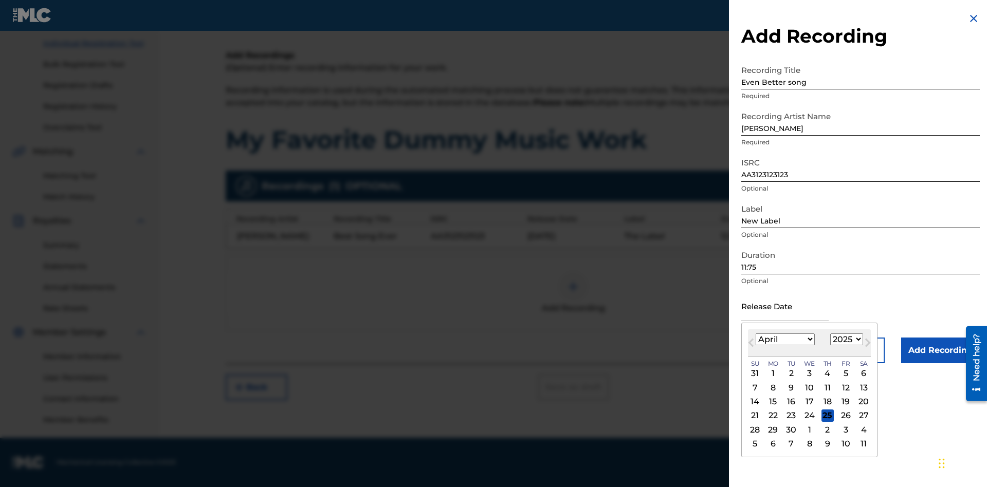
click at [845, 340] on select "1900 1901 1902 1903 1904 1905 1906 1907 1908 1909 1910 1911 1912 1913 1914 1915…" at bounding box center [846, 340] width 33 height 12
click at [826, 374] on div "1" at bounding box center [828, 374] width 12 height 12
type input "[DATE]"
click at [940, 351] on input "Add Recording" at bounding box center [940, 351] width 79 height 26
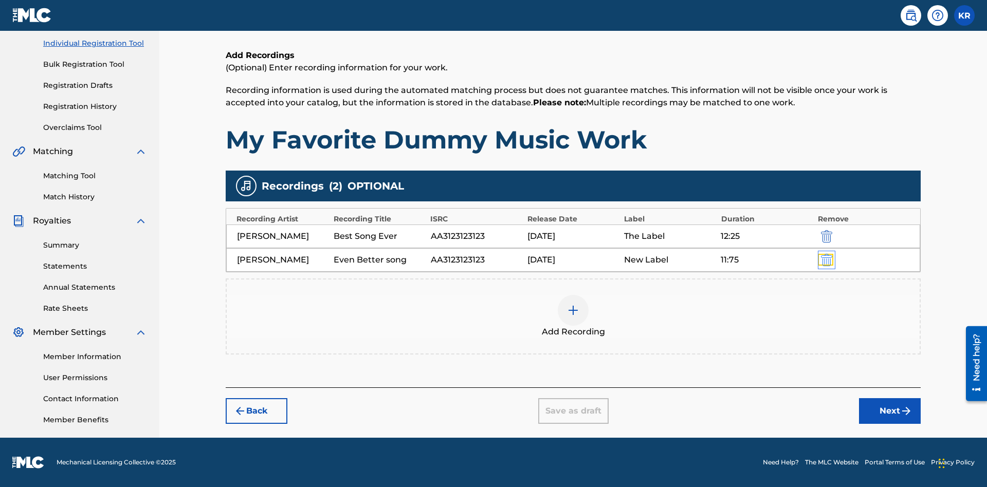
click at [825, 260] on img "submit" at bounding box center [826, 260] width 11 height 12
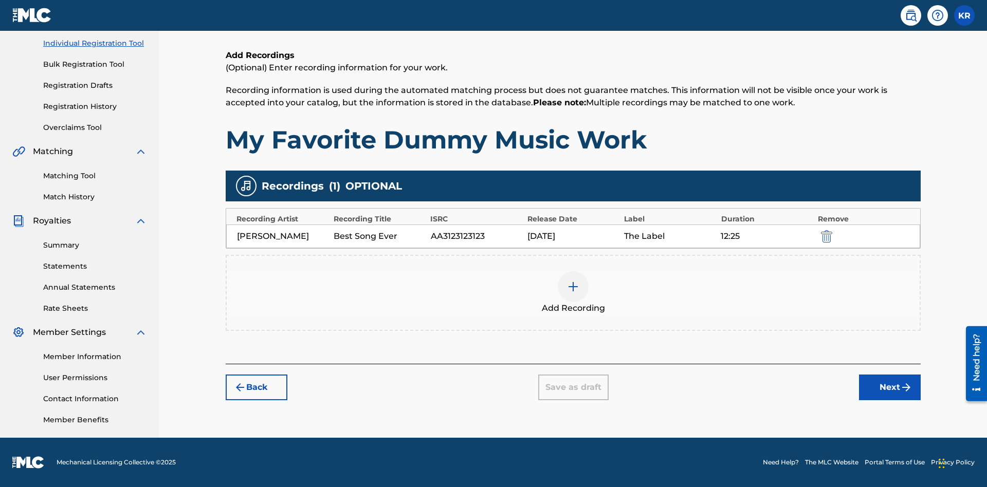
click at [573, 293] on div at bounding box center [573, 286] width 31 height 31
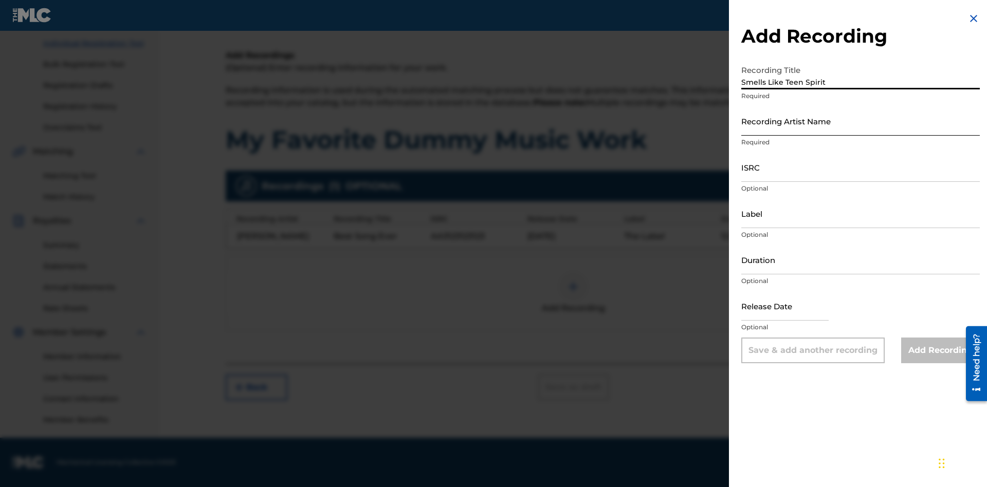
type input "Smells Like Teen Spirit"
click at [861, 121] on input "Recording Artist Name" at bounding box center [860, 120] width 239 height 29
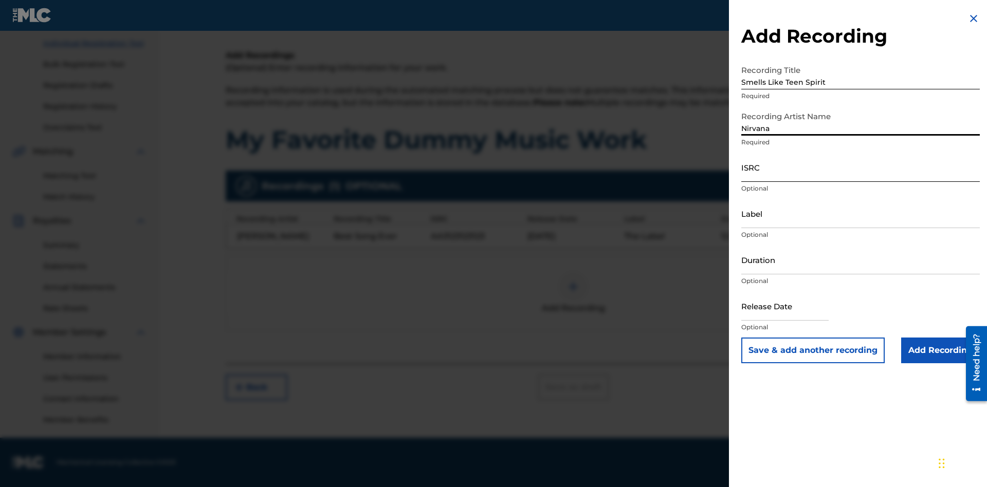
type input "Nirvana"
click at [861, 167] on input "ISRC" at bounding box center [860, 167] width 239 height 29
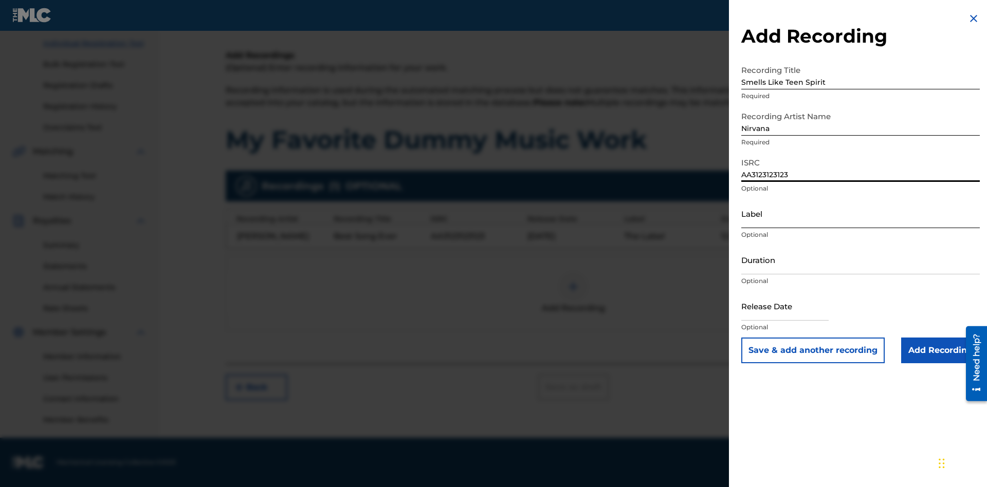
type input "AA3123123123"
click at [861, 213] on input "Label" at bounding box center [860, 213] width 239 height 29
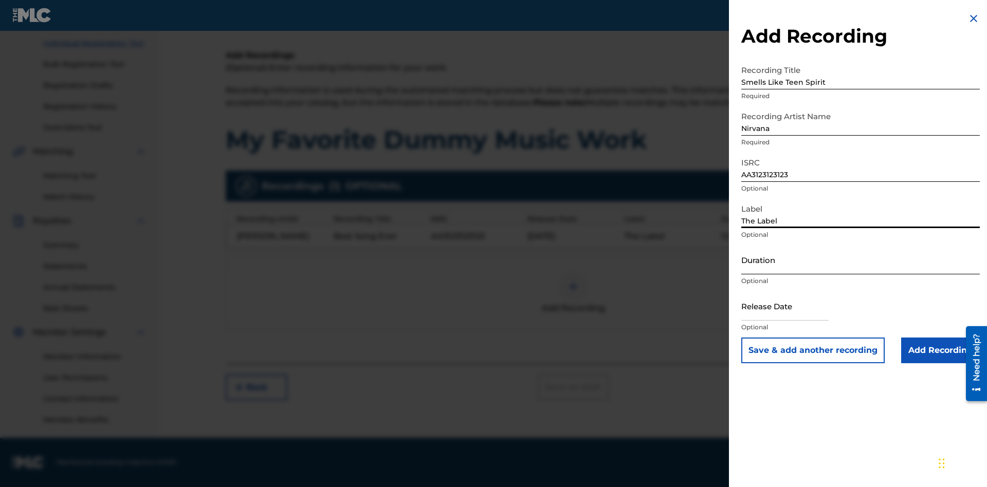
type input "The Label"
click at [861, 260] on input "Duration" at bounding box center [860, 259] width 239 height 29
type input "1"
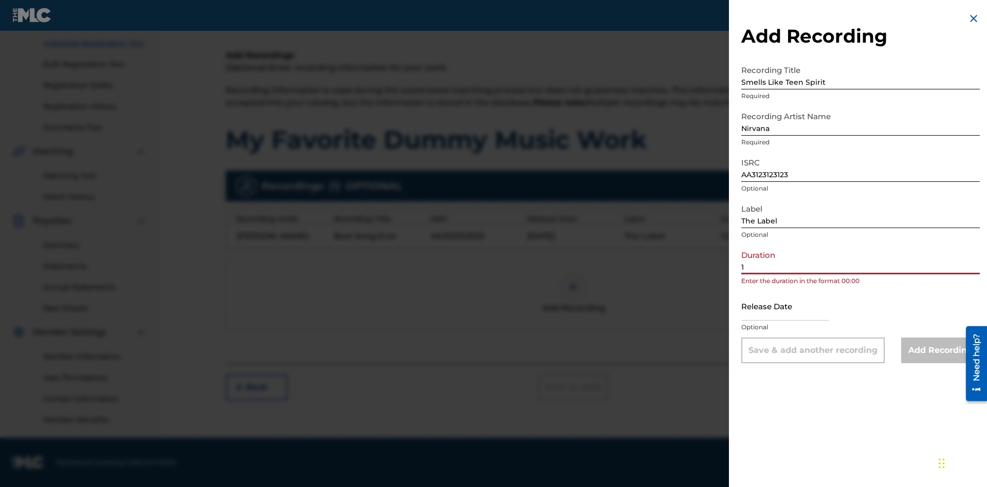
click at [861, 260] on input "1" at bounding box center [860, 259] width 239 height 29
click at [793, 307] on input "text" at bounding box center [784, 306] width 87 height 29
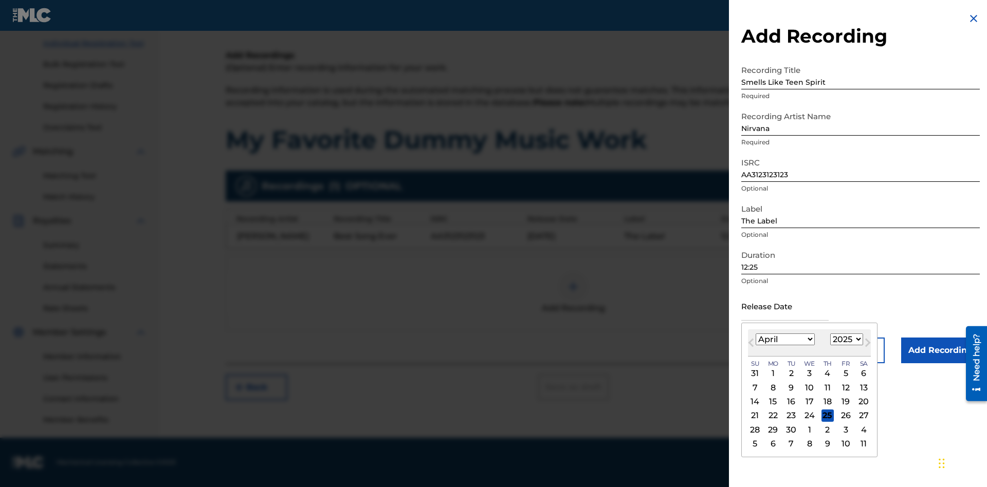
click at [845, 340] on select "1900 1901 1902 1903 1904 1905 1906 1907 1908 1909 1910 1911 1912 1913 1914 1915…" at bounding box center [846, 340] width 33 height 12
click at [826, 374] on div "1" at bounding box center [828, 374] width 12 height 12
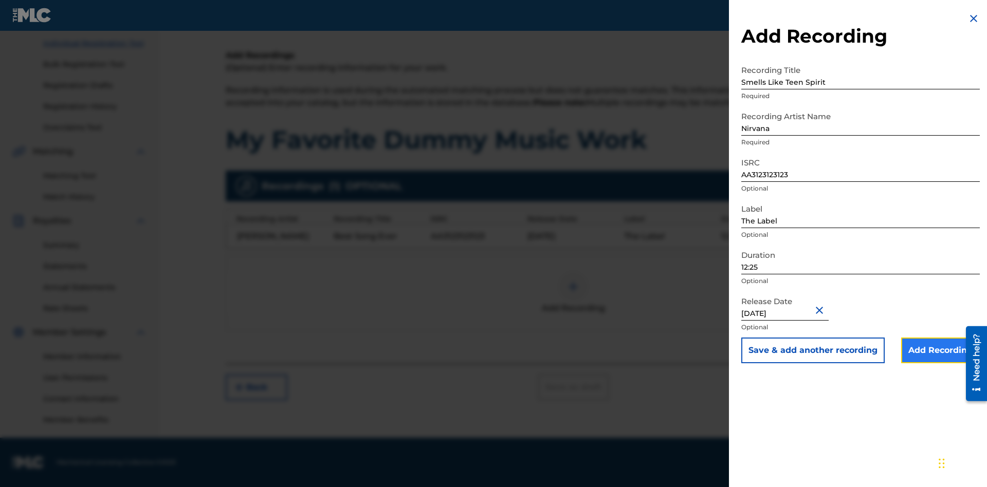
click at [940, 351] on input "Add Recording" at bounding box center [940, 351] width 79 height 26
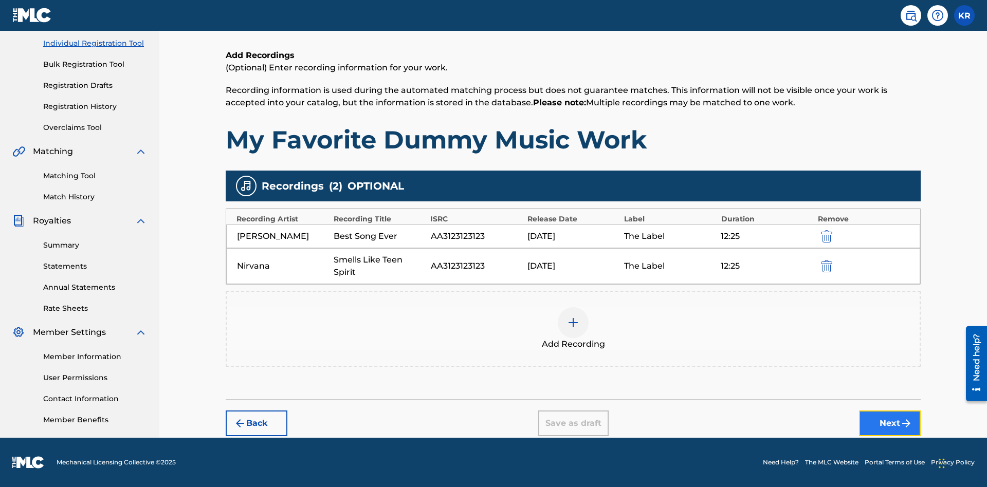
click at [890, 424] on button "Next" at bounding box center [890, 424] width 62 height 26
